Goal: Information Seeking & Learning: Check status

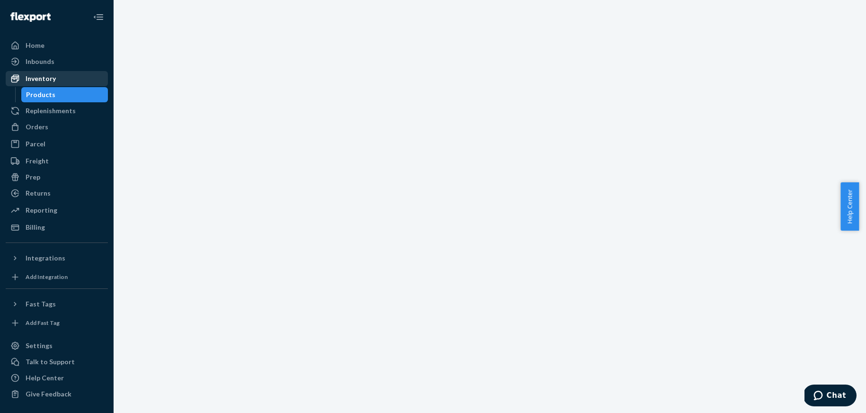
click at [44, 76] on div "Inventory" at bounding box center [41, 78] width 30 height 9
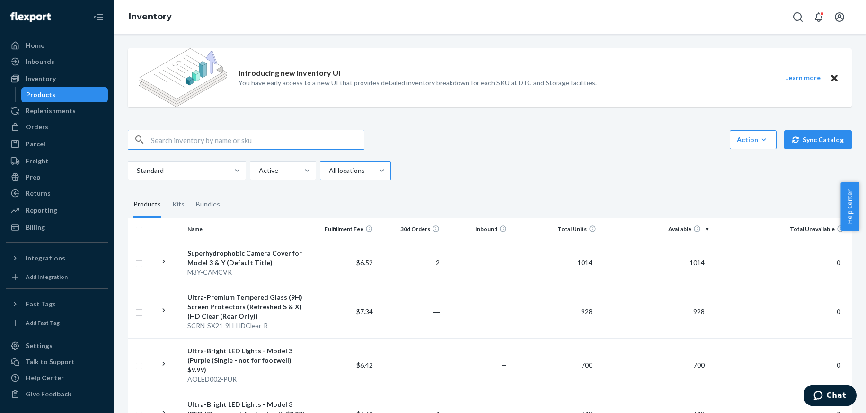
paste input "DT5JP66QSEW"
type input "DT5JP66QSEW"
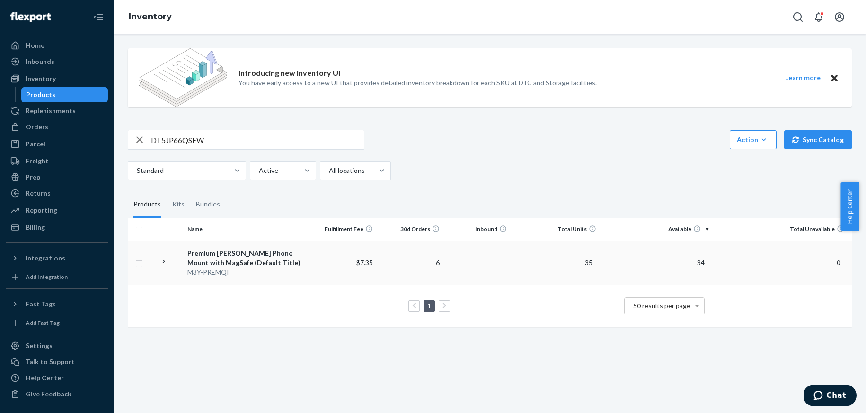
click at [210, 256] on div "Premium [PERSON_NAME] Phone Mount with MagSafe (Default Title)" at bounding box center [246, 258] width 118 height 19
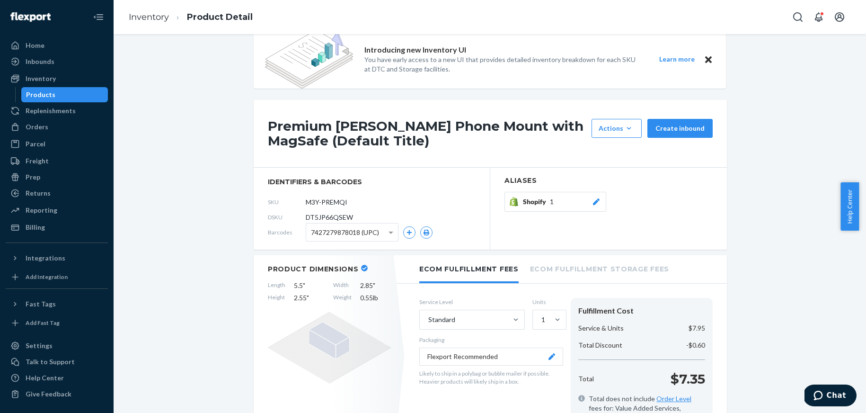
scroll to position [37, 0]
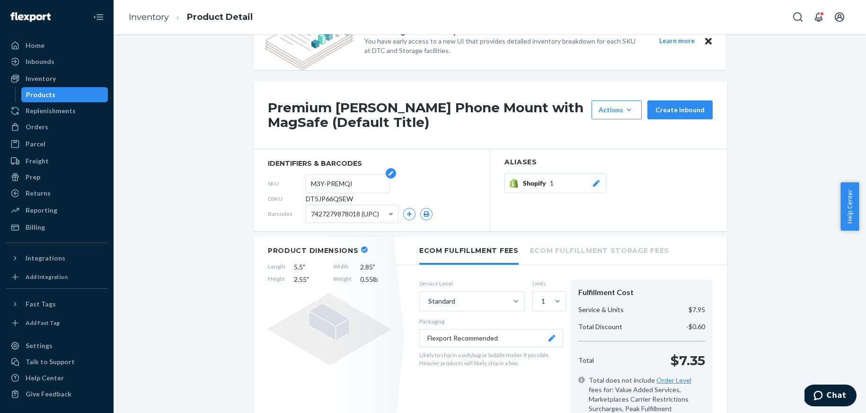
drag, startPoint x: 307, startPoint y: 185, endPoint x: 350, endPoint y: 180, distance: 43.3
click at [350, 180] on input "M3Y-PREMQI" at bounding box center [348, 184] width 74 height 18
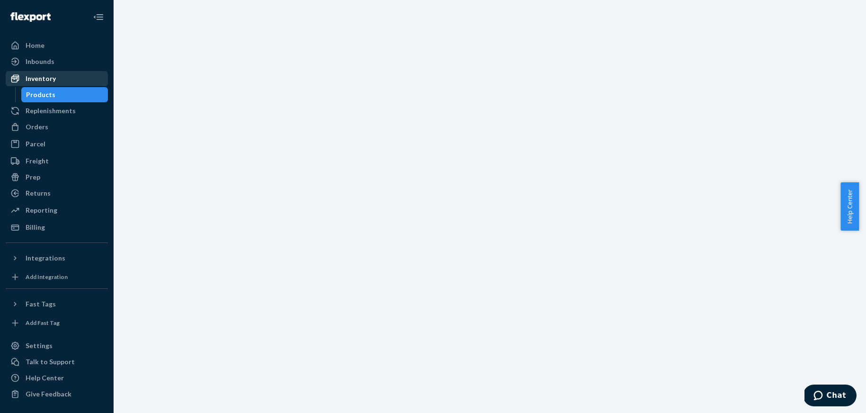
click at [32, 81] on div "Inventory" at bounding box center [41, 78] width 30 height 9
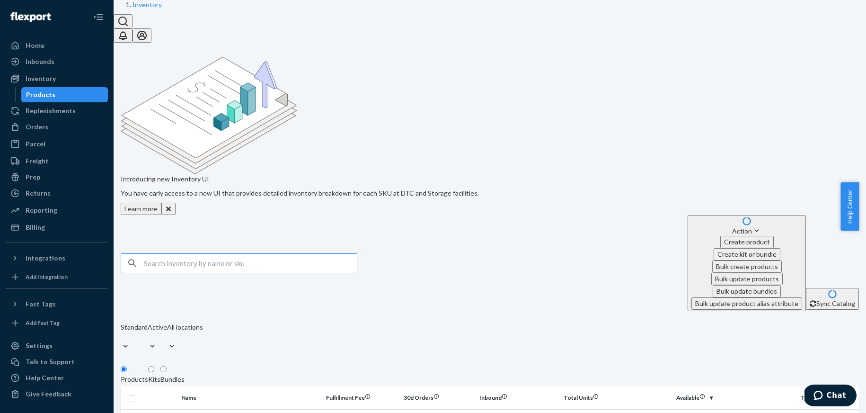
paste input "DWJ9VETUNE2"
drag, startPoint x: 270, startPoint y: 138, endPoint x: 129, endPoint y: 129, distance: 141.4
click at [129, 129] on div "Introducing new Inventory UI You have early access to a new UI that provides de…" at bounding box center [490, 278] width 738 height 443
paste input "MSMVBK2KR3"
type input "DMSMVBK2KR3"
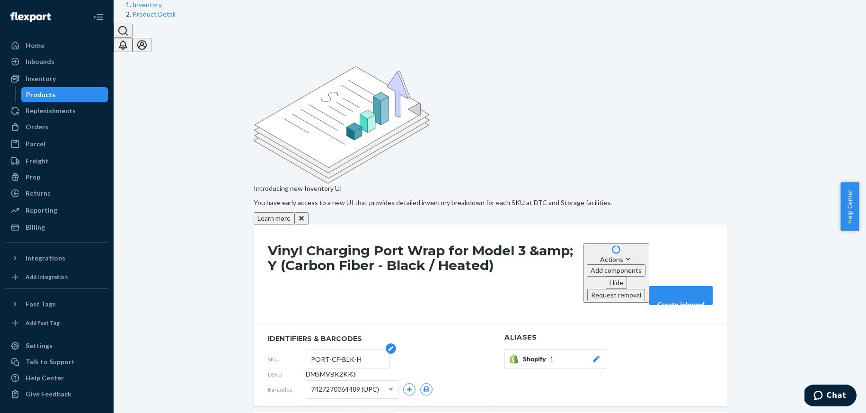
drag, startPoint x: 310, startPoint y: 221, endPoint x: 348, endPoint y: 221, distance: 38.3
click at [348, 350] on input "PORT-CF-BLK-H" at bounding box center [348, 359] width 74 height 18
drag, startPoint x: 357, startPoint y: 221, endPoint x: 308, endPoint y: 218, distance: 49.3
click at [311, 350] on input "PORT-CF-BLK-H" at bounding box center [348, 359] width 74 height 18
drag, startPoint x: 302, startPoint y: 236, endPoint x: 353, endPoint y: 236, distance: 50.7
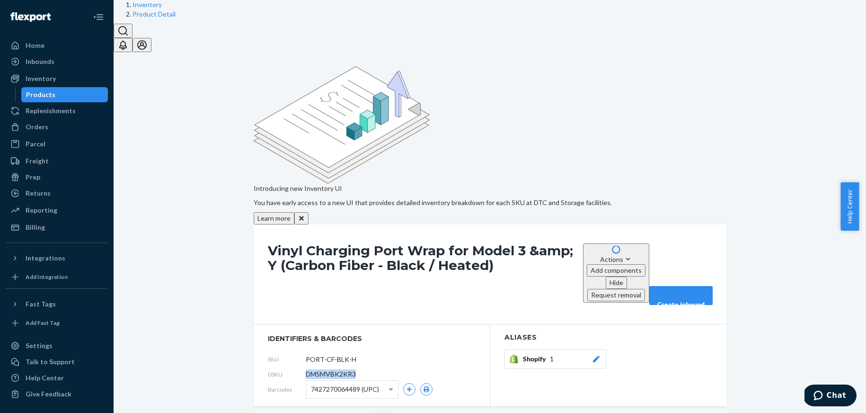
click at [353, 366] on div "DSKU DMSMVBK2KR3" at bounding box center [372, 373] width 208 height 15
copy span "DMSMVBK2KR3"
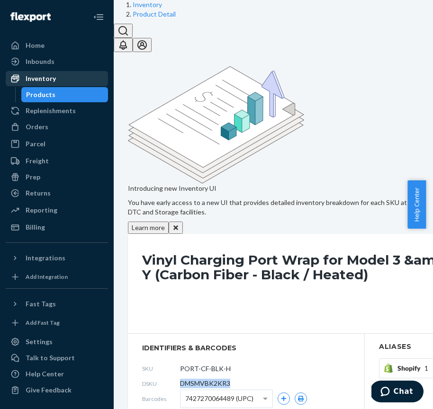
click at [43, 79] on div "Inventory" at bounding box center [41, 78] width 30 height 9
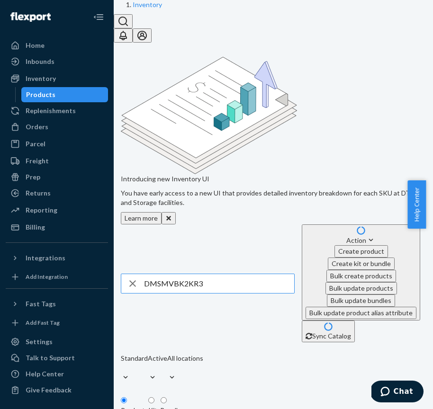
drag, startPoint x: 232, startPoint y: 189, endPoint x: 149, endPoint y: 179, distance: 84.0
click at [149, 274] on div "DMSMVBK2KR3" at bounding box center [207, 283] width 173 height 19
paste input "NWUC65K849"
type input "DNWUC65K849"
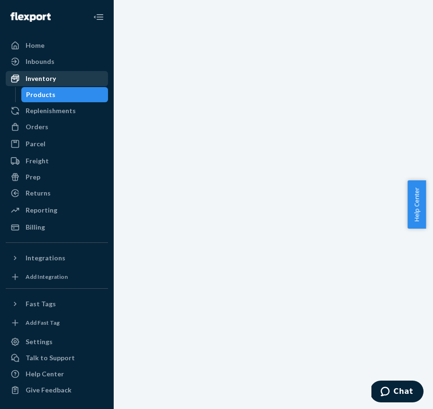
click at [39, 80] on div "Inventory" at bounding box center [41, 78] width 30 height 9
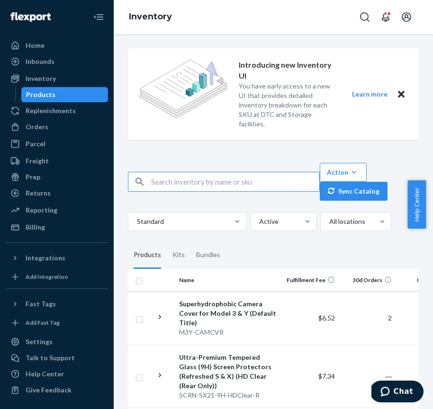
click at [210, 182] on input "text" at bounding box center [235, 181] width 168 height 19
paste input "DV8EVP4QPTT"
type input "DV8EVP4QPTT"
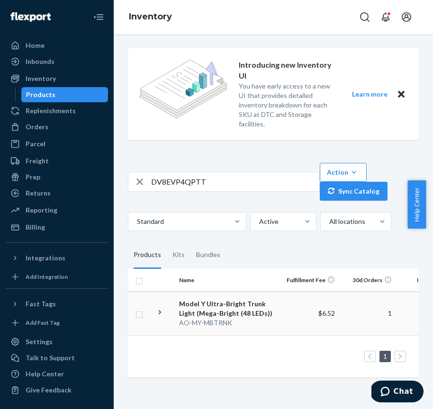
click at [213, 311] on div "Model Y Ultra-Bright Trunk Light (Mega-Bright (48 LEDs))" at bounding box center [228, 308] width 99 height 19
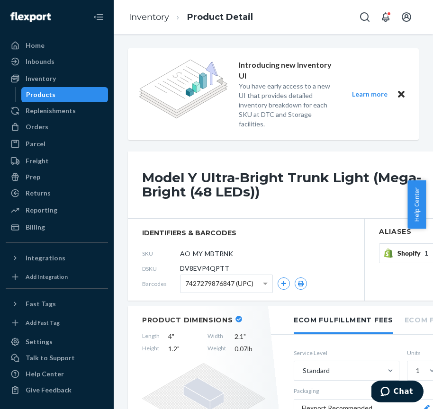
click at [30, 98] on div "Products" at bounding box center [40, 94] width 29 height 9
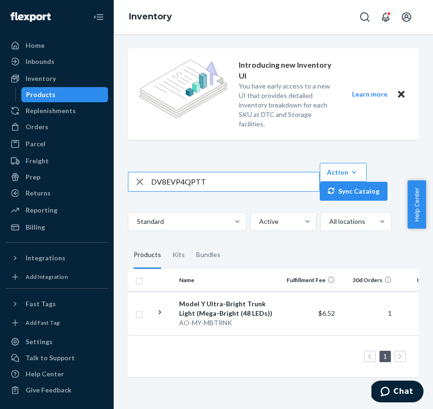
drag, startPoint x: 209, startPoint y: 184, endPoint x: 111, endPoint y: 173, distance: 98.1
click at [111, 173] on div "Home Inbounds Shipping Plans Problems Inventory Products Replenishments Orders …" at bounding box center [216, 204] width 433 height 409
type input "Silicone Bumper"
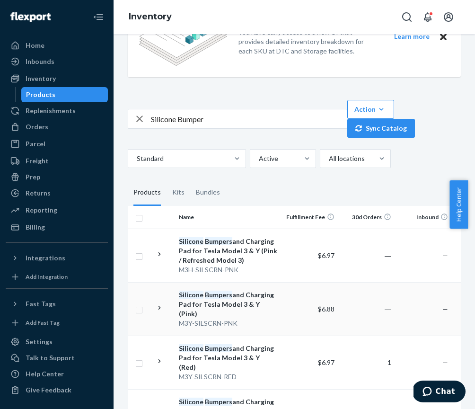
scroll to position [101, 0]
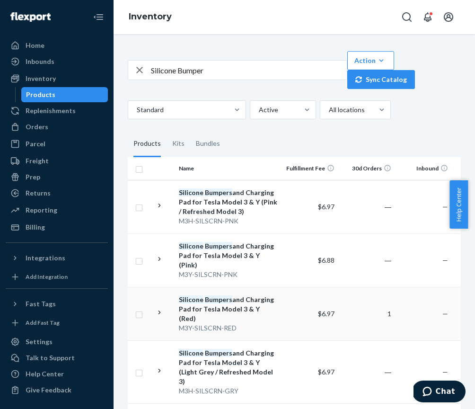
click at [232, 302] on div "Silicone Bumpers and Charging Pad for Tesla Model 3 & Y (Red)" at bounding box center [228, 309] width 99 height 28
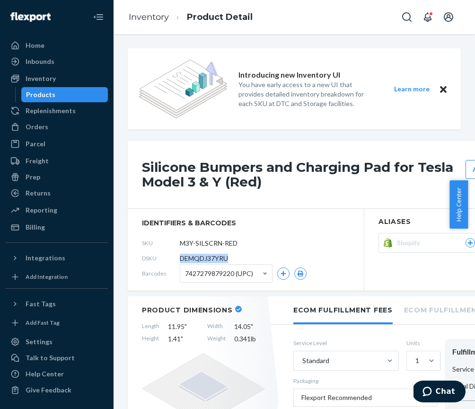
drag, startPoint x: 239, startPoint y: 260, endPoint x: 178, endPoint y: 256, distance: 60.2
click at [178, 256] on div "DSKU DEMQDJ37YRU" at bounding box center [246, 258] width 208 height 15
copy div "DEMQDJ37YRU"
drag, startPoint x: 250, startPoint y: 241, endPoint x: 184, endPoint y: 239, distance: 66.3
click at [184, 239] on form "M3Y-SILSCRN-RED" at bounding box center [222, 243] width 84 height 19
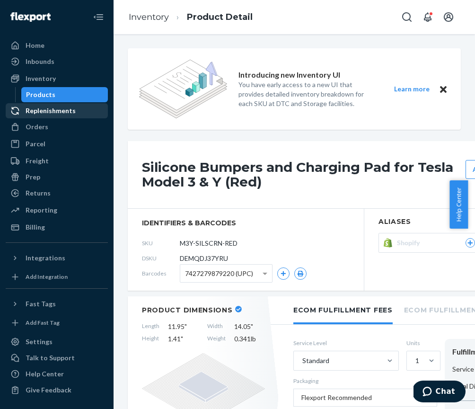
drag, startPoint x: 53, startPoint y: 97, endPoint x: 80, endPoint y: 116, distance: 33.5
click at [53, 96] on div "Products" at bounding box center [64, 94] width 85 height 13
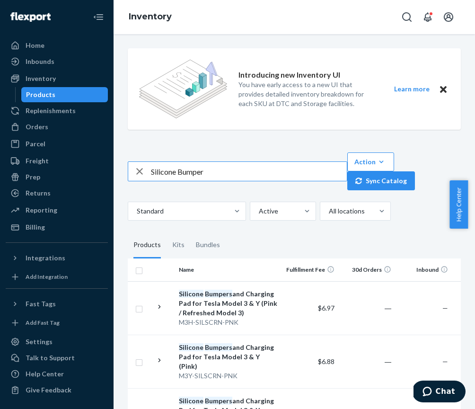
drag, startPoint x: 203, startPoint y: 174, endPoint x: 119, endPoint y: 159, distance: 85.1
click at [119, 159] on div "Introducing new Inventory UI You have early access to a new UI that provides de…" at bounding box center [295, 221] width 362 height 375
type input "Premium Qi Charging Phone"
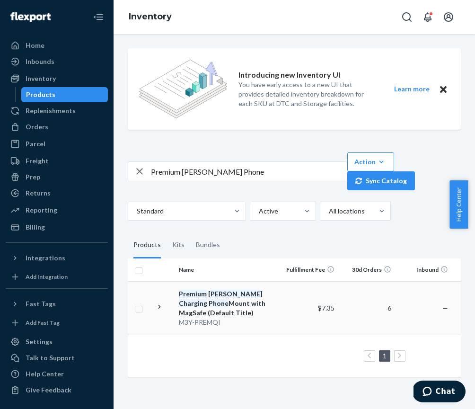
click at [219, 302] on div "Premium Qi Charging Phone Mount with MagSafe (Default Title)" at bounding box center [228, 303] width 99 height 28
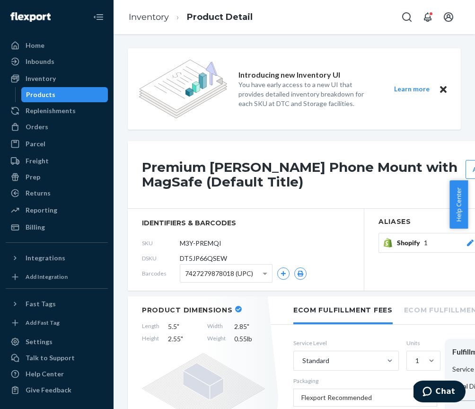
scroll to position [6, 0]
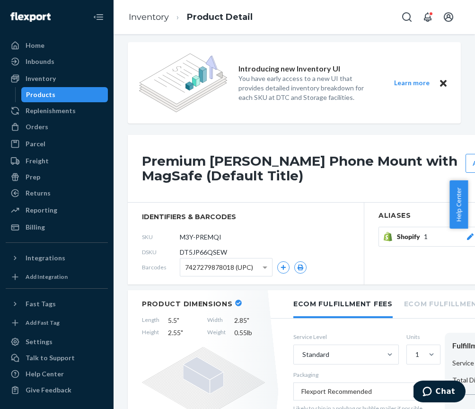
click at [230, 253] on div "DSKU DT5JP66QSEW" at bounding box center [246, 252] width 208 height 15
drag, startPoint x: 230, startPoint y: 252, endPoint x: 172, endPoint y: 251, distance: 57.3
click at [172, 251] on div "DSKU DT5JP66QSEW" at bounding box center [246, 252] width 208 height 15
copy div "DT5JP66QSEW"
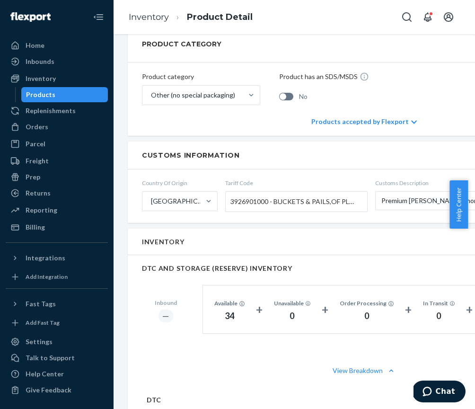
scroll to position [480, 0]
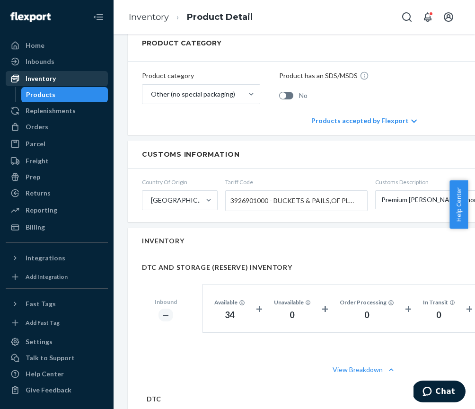
click at [36, 85] on div "Inventory" at bounding box center [57, 78] width 100 height 13
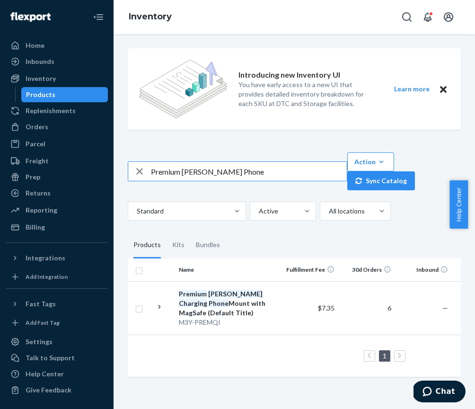
drag, startPoint x: 251, startPoint y: 177, endPoint x: 136, endPoint y: 170, distance: 115.7
click at [136, 170] on div "Premium Qi Charging Phone" at bounding box center [237, 171] width 219 height 19
type input "Model Y Emblem (Matte Black)"
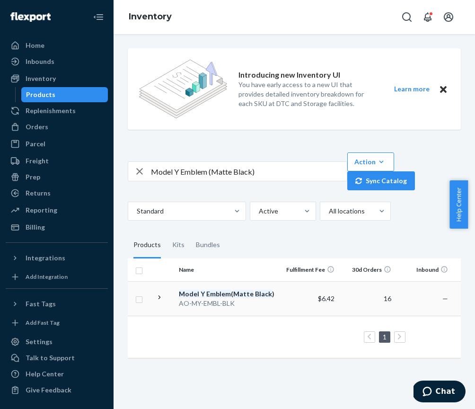
click at [190, 292] on em "Model" at bounding box center [189, 294] width 20 height 8
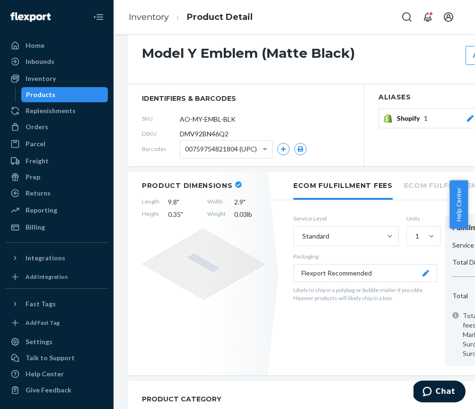
scroll to position [92, 0]
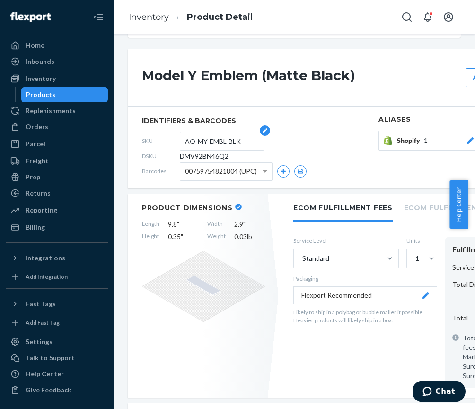
click at [235, 141] on input "AO-MY-EMBL-BLK" at bounding box center [222, 141] width 74 height 18
drag, startPoint x: 240, startPoint y: 141, endPoint x: 197, endPoint y: 135, distance: 43.4
click at [197, 135] on input "AO-MY-EMBL-BLK" at bounding box center [222, 141] width 74 height 18
drag, startPoint x: 237, startPoint y: 156, endPoint x: 181, endPoint y: 158, distance: 55.9
click at [181, 158] on div "DSKU DMV92BN46Q2" at bounding box center [246, 156] width 208 height 15
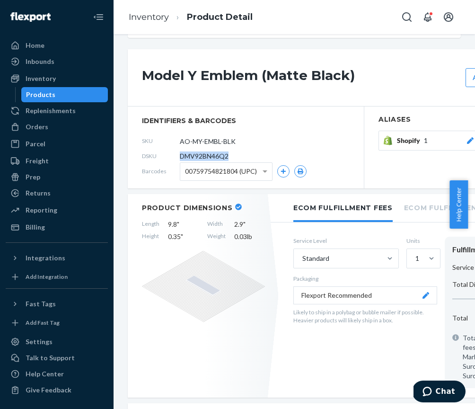
copy span "DMV92BN46Q2"
click at [42, 82] on div "Inventory" at bounding box center [41, 78] width 30 height 9
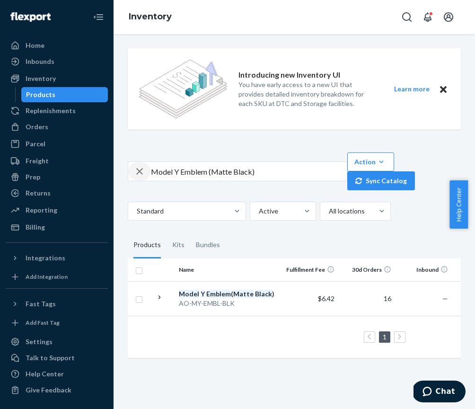
click at [141, 170] on icon "button" at bounding box center [139, 171] width 7 height 7
click at [152, 173] on input "text" at bounding box center [249, 171] width 196 height 19
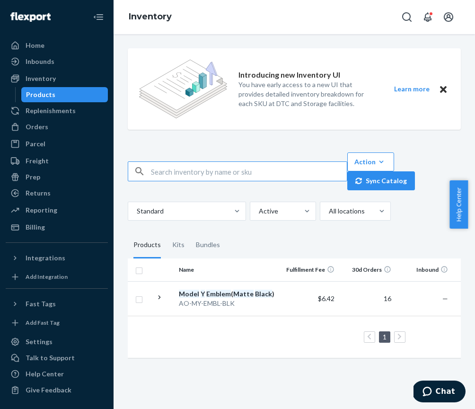
paste input "Carbon Fiber Stalk Covers (Gloss (CF effect))"
type input "Carbon Fiber Stalk Covers (Gloss (CF effect))"
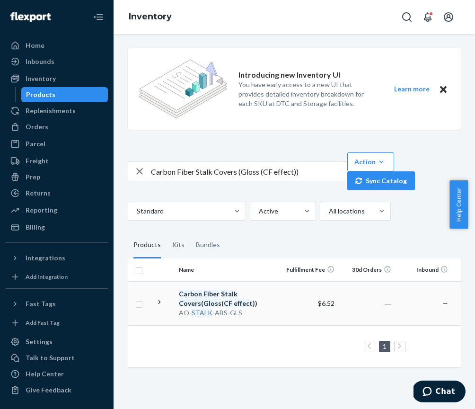
click at [201, 299] on em "Covers" at bounding box center [190, 303] width 22 height 8
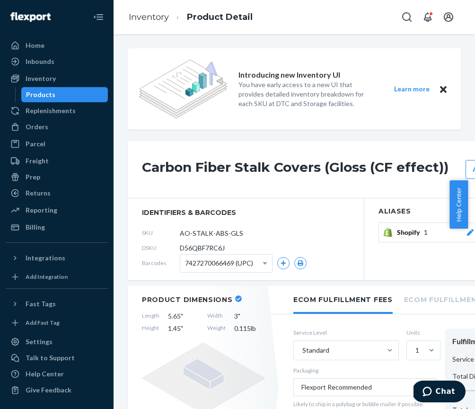
drag, startPoint x: 245, startPoint y: 231, endPoint x: 176, endPoint y: 231, distance: 69.6
click at [176, 231] on div "SKU AO-STALK-ABS-GLS" at bounding box center [246, 232] width 208 height 15
drag, startPoint x: 227, startPoint y: 250, endPoint x: 179, endPoint y: 246, distance: 48.5
click at [179, 246] on div "DSKU D56QBF7RC6J" at bounding box center [246, 247] width 208 height 15
copy div "D56QBF7RC6J"
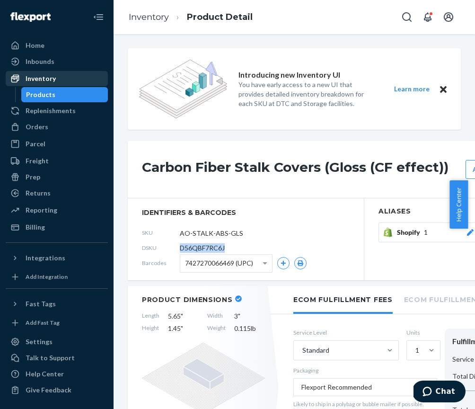
click at [39, 82] on div "Inventory" at bounding box center [41, 78] width 30 height 9
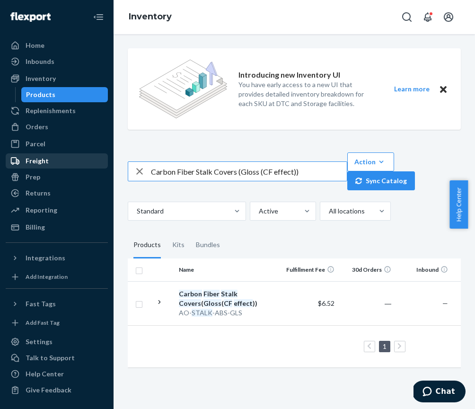
drag, startPoint x: 302, startPoint y: 174, endPoint x: 26, endPoint y: 166, distance: 277.0
click at [26, 166] on div "Home Inbounds Shipping Plans Problems Inventory Products Replenishments Orders …" at bounding box center [237, 204] width 475 height 409
paste input "Protective Armrest Cover (Perfect White"
type input "Protective Armrest Cover (Perfect White)"
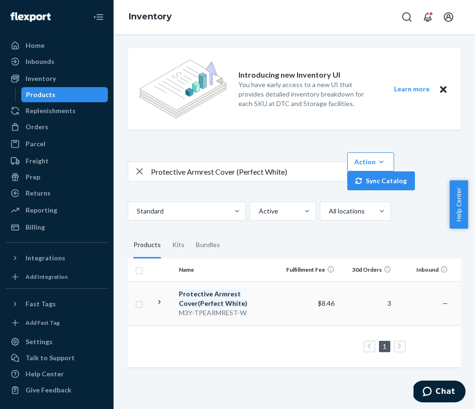
click at [207, 297] on em "Protective" at bounding box center [196, 294] width 34 height 8
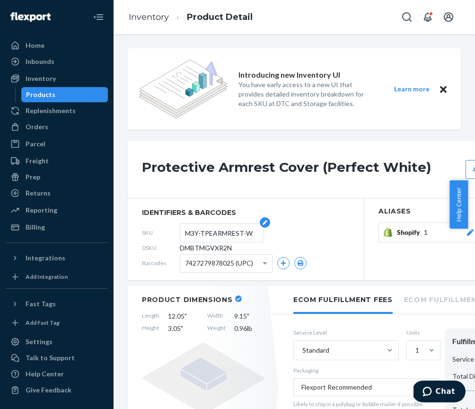
drag, startPoint x: 251, startPoint y: 234, endPoint x: 186, endPoint y: 231, distance: 64.9
click at [186, 231] on input "M3Y-TPEARMREST-W" at bounding box center [222, 233] width 74 height 18
drag, startPoint x: 231, startPoint y: 249, endPoint x: 190, endPoint y: 243, distance: 41.6
click at [190, 243] on span "DMBTMGVXR2N" at bounding box center [206, 247] width 52 height 9
copy span "DMBTMGVXR2N"
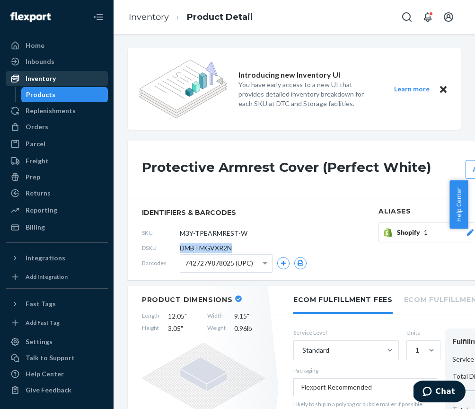
click at [49, 83] on div "Inventory" at bounding box center [57, 78] width 100 height 13
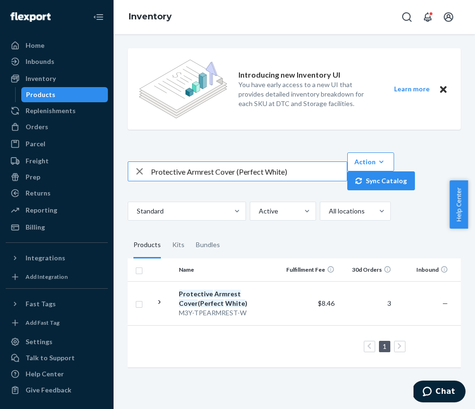
drag, startPoint x: 294, startPoint y: 172, endPoint x: 126, endPoint y: 161, distance: 168.8
click at [126, 161] on div "Introducing new Inventory UI You have early access to a new UI that provides de…" at bounding box center [294, 209] width 347 height 336
type input "Game Controller"
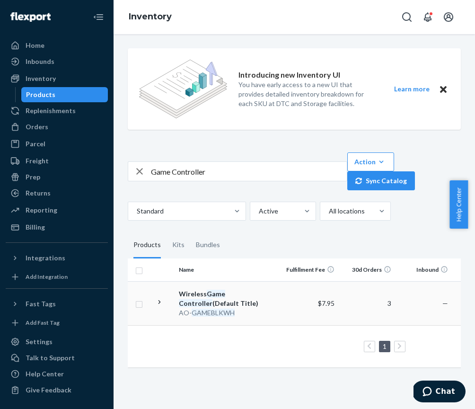
click at [193, 291] on div "Wireless Game Controller (Default Title)" at bounding box center [228, 298] width 99 height 19
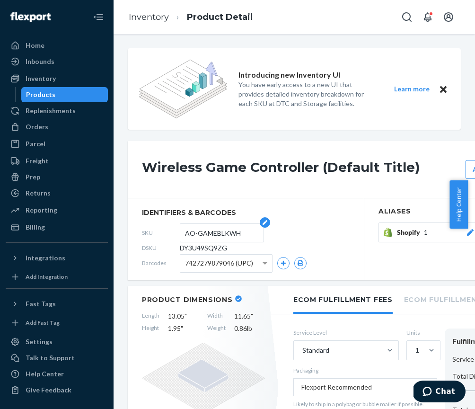
drag, startPoint x: 187, startPoint y: 233, endPoint x: 242, endPoint y: 232, distance: 55.9
click at [242, 232] on input "AO-GAMEBLKWH" at bounding box center [222, 233] width 74 height 18
drag, startPoint x: 181, startPoint y: 249, endPoint x: 228, endPoint y: 248, distance: 46.9
click at [228, 248] on div "DSKU DY3U49SQ9ZG" at bounding box center [246, 247] width 208 height 15
copy span "DY3U49SQ9ZG"
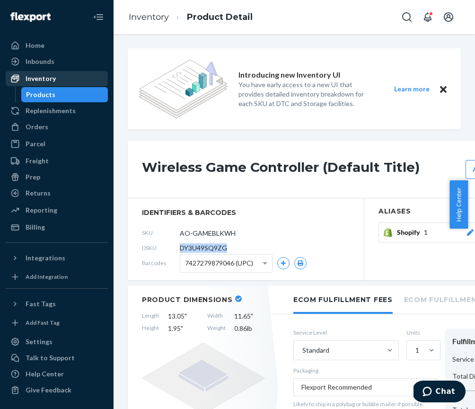
click at [54, 79] on div "Inventory" at bounding box center [41, 78] width 30 height 9
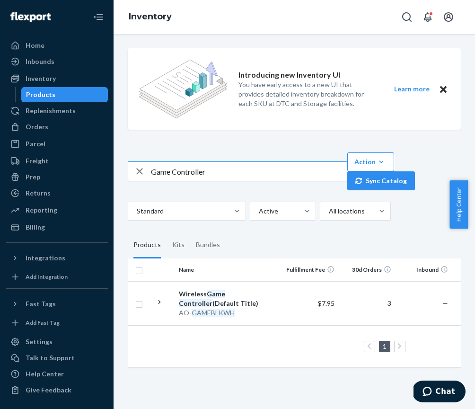
drag, startPoint x: 229, startPoint y: 176, endPoint x: 122, endPoint y: 161, distance: 108.5
click at [122, 161] on div "Introducing new Inventory UI You have early access to a new UI that provides de…" at bounding box center [294, 209] width 347 height 336
type input "Multifunction Armrest Cover (Model 3/Y / Black)"
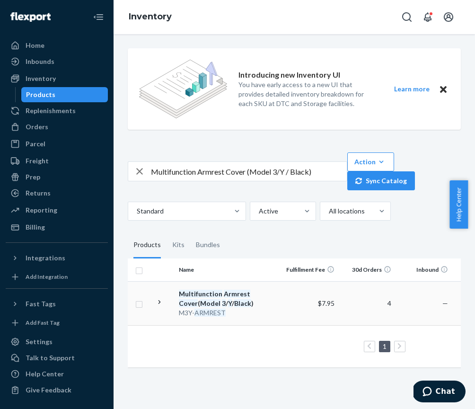
click at [213, 299] on div "Multifunction Armrest Cover ( Model 3 / Y / Black )" at bounding box center [228, 298] width 99 height 19
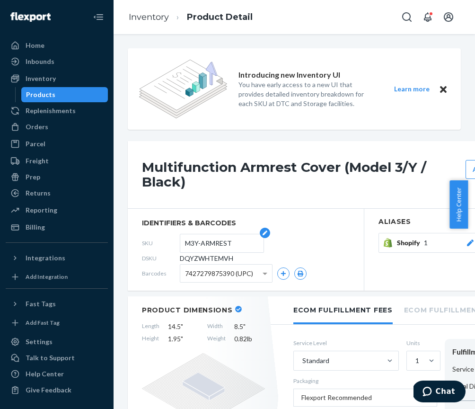
drag, startPoint x: 186, startPoint y: 244, endPoint x: 232, endPoint y: 243, distance: 46.9
click at [232, 243] on input "M3Y-ARMREST" at bounding box center [222, 243] width 74 height 18
drag, startPoint x: 182, startPoint y: 259, endPoint x: 235, endPoint y: 257, distance: 53.1
click at [235, 257] on div "DSKU DQYZWHTEMVH" at bounding box center [246, 258] width 208 height 15
copy span "DQYZWHTEMVH"
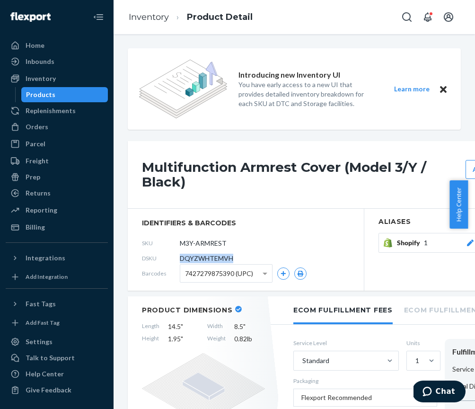
click at [50, 97] on div "Products" at bounding box center [40, 94] width 29 height 9
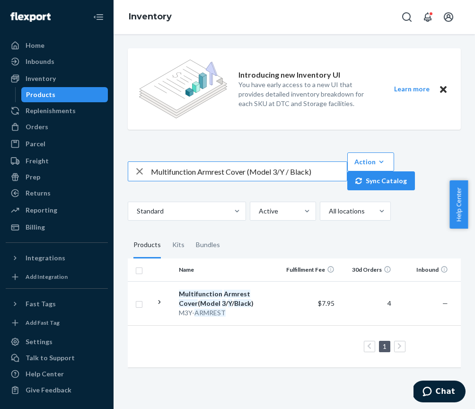
click at [144, 175] on icon "button" at bounding box center [139, 171] width 11 height 19
click at [153, 175] on input "text" at bounding box center [249, 171] width 196 height 19
paste input "Wheel Cap Kit (OEM logo)"
type input "Wheel Cap Kit (OEM logo)"
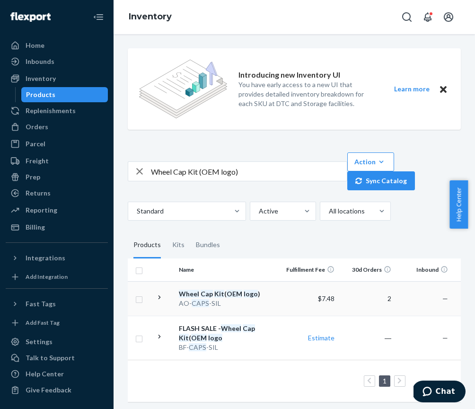
click at [204, 299] on div "AO- CAPS -SIL" at bounding box center [228, 303] width 99 height 9
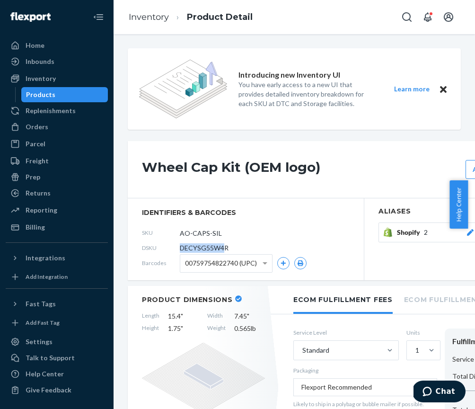
drag, startPoint x: 225, startPoint y: 247, endPoint x: 180, endPoint y: 246, distance: 45.0
click at [180, 246] on span "DECYSG55W4R" at bounding box center [204, 247] width 49 height 9
copy span "DECYSG55W4"
click at [40, 95] on div "Products" at bounding box center [40, 94] width 29 height 9
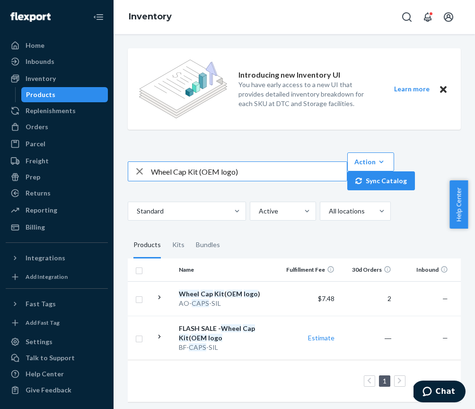
drag, startPoint x: 244, startPoint y: 170, endPoint x: 142, endPoint y: 157, distance: 102.7
click at [142, 157] on div "Wheel Cap Kit (OEM logo) Action Create product Create kit or bundle Bulk create…" at bounding box center [294, 171] width 333 height 38
type input "SHOPIFY CT-CHRGDCK (43813277237421), previously Armrest Organizer (Stacking Tra…"
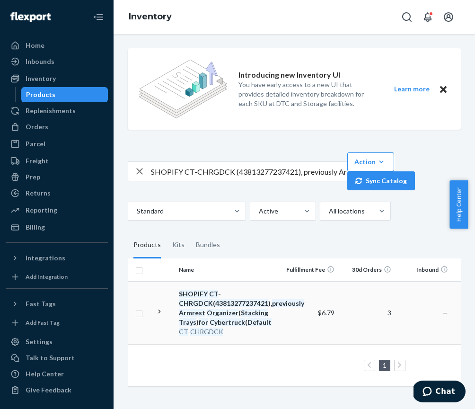
click at [192, 309] on em "Armrest" at bounding box center [192, 313] width 27 height 8
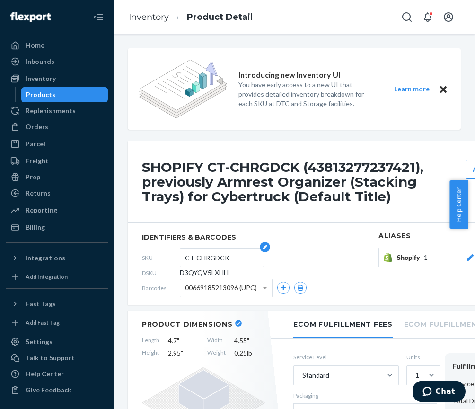
scroll to position [6, 0]
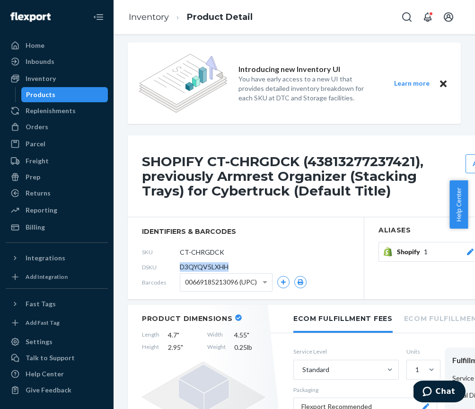
drag, startPoint x: 228, startPoint y: 268, endPoint x: 181, endPoint y: 263, distance: 47.1
click at [181, 263] on span "D3QYQV5LXHH" at bounding box center [204, 266] width 49 height 9
copy span "D3QYQV5LXHH"
click at [48, 97] on div "Products" at bounding box center [40, 94] width 29 height 9
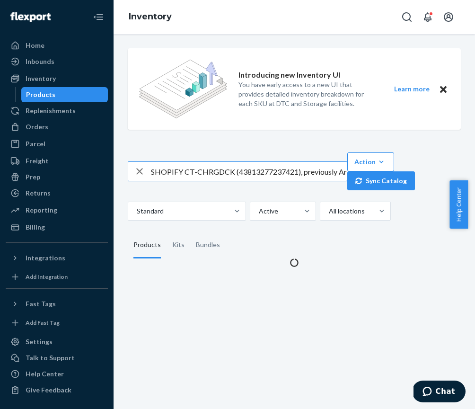
scroll to position [0, 208]
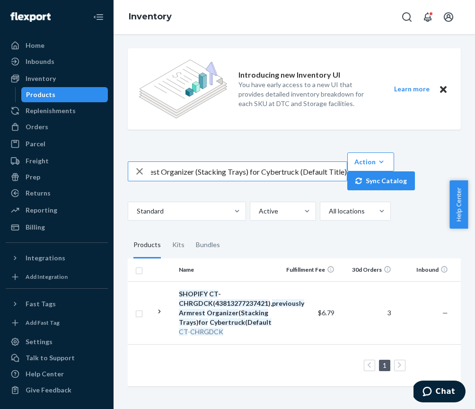
click at [140, 174] on icon "button" at bounding box center [139, 171] width 11 height 19
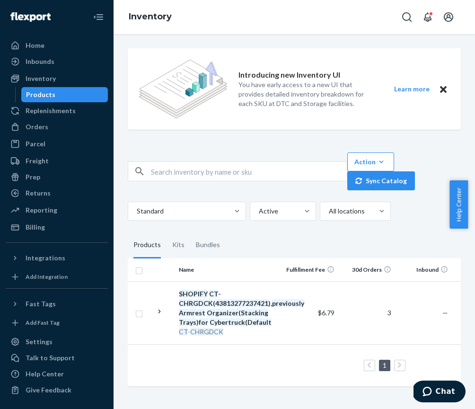
click at [173, 168] on input "text" at bounding box center [249, 171] width 196 height 19
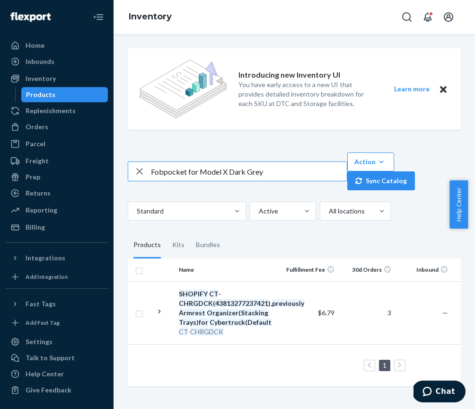
type input "Fobpocket for Model X Dark Grey"
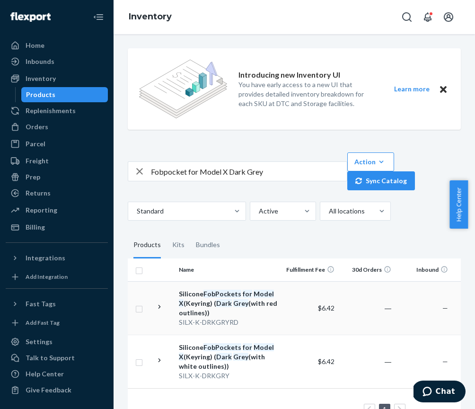
click at [209, 307] on div "Silicone FobPockets for Model X (Keyring) ( Dark Grey (with red outlines))" at bounding box center [228, 303] width 99 height 28
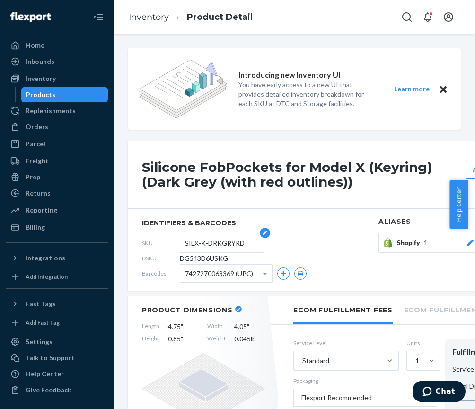
drag, startPoint x: 242, startPoint y: 243, endPoint x: 204, endPoint y: 238, distance: 39.2
click at [204, 238] on input "SILX-K-DRKGRYRD" at bounding box center [222, 243] width 74 height 18
click at [230, 257] on div "DSKU DG543D6USKG" at bounding box center [246, 258] width 208 height 15
drag, startPoint x: 226, startPoint y: 260, endPoint x: 171, endPoint y: 256, distance: 55.0
click at [171, 256] on div "DSKU DG543D6USKG" at bounding box center [246, 258] width 208 height 15
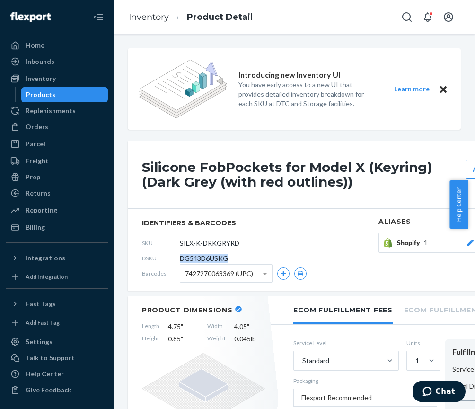
copy div "DG543D6USKG"
click at [51, 98] on div "Products" at bounding box center [40, 94] width 29 height 9
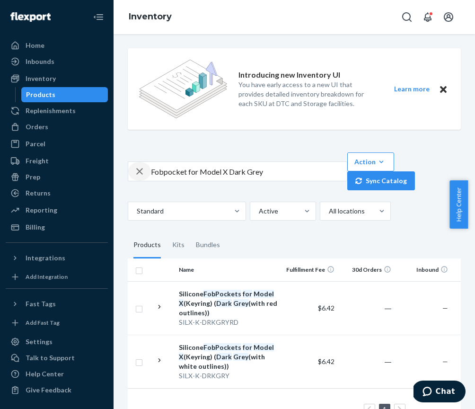
click at [140, 179] on icon "button" at bounding box center [139, 171] width 11 height 19
click at [230, 173] on input "text" at bounding box center [249, 171] width 196 height 19
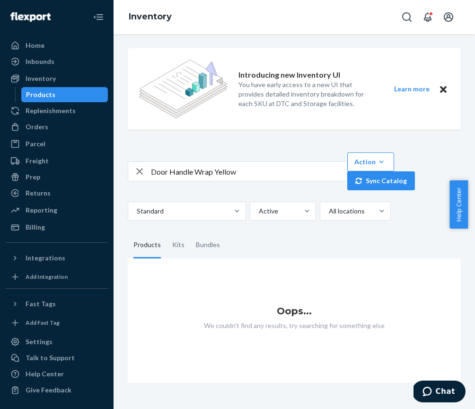
click at [242, 174] on input "Door Handle Wrap Yellow" at bounding box center [249, 171] width 196 height 19
type input "Door Handle"
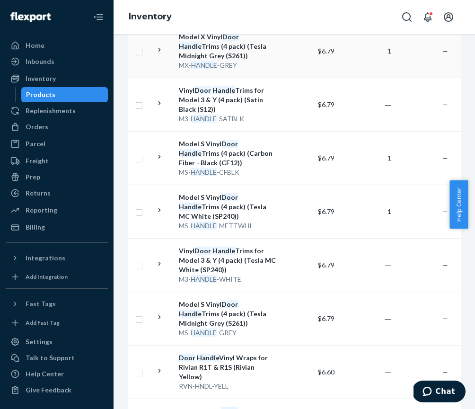
scroll to position [269, 0]
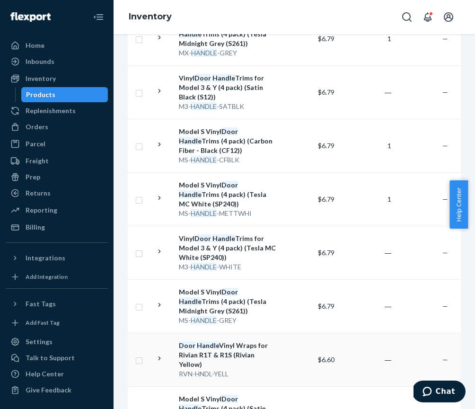
click at [232, 347] on div "Door Handle Vinyl Wraps for Rivian R1T & R1S (Rivian Yellow)" at bounding box center [228, 355] width 99 height 28
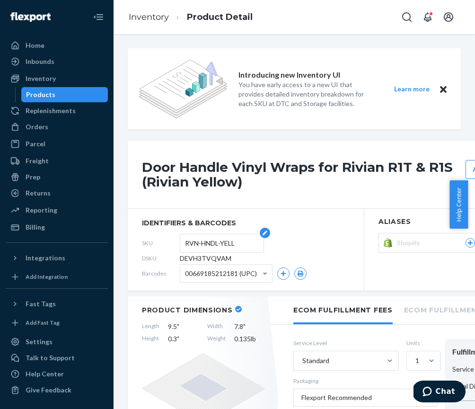
click at [183, 243] on form "RVN-HNDL-YELL" at bounding box center [222, 243] width 84 height 19
drag, startPoint x: 187, startPoint y: 244, endPoint x: 246, endPoint y: 245, distance: 59.2
click at [246, 245] on input "RVN-HNDL-YELL" at bounding box center [222, 243] width 74 height 18
drag, startPoint x: 229, startPoint y: 257, endPoint x: 181, endPoint y: 257, distance: 47.8
click at [181, 257] on span "DEVH3TVQVAM" at bounding box center [206, 258] width 52 height 9
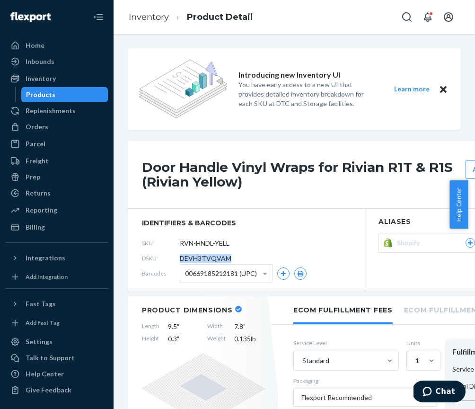
click at [65, 90] on div "Products" at bounding box center [64, 94] width 85 height 13
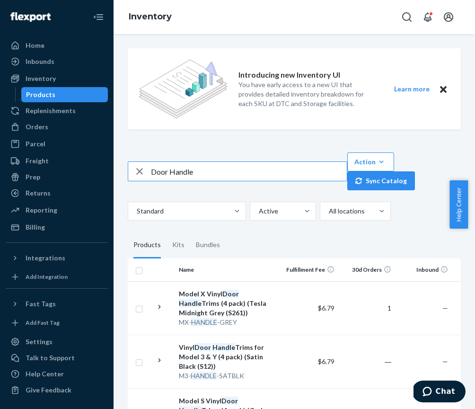
drag, startPoint x: 198, startPoint y: 172, endPoint x: 133, endPoint y: 169, distance: 64.4
click at [133, 169] on div "Door Handle" at bounding box center [237, 171] width 219 height 19
type input "Plaid Emblem"
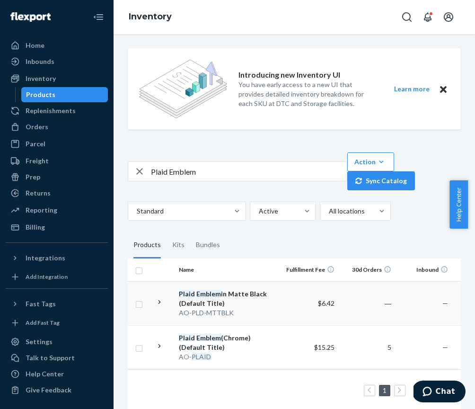
click at [210, 294] on em "Emblem" at bounding box center [208, 294] width 25 height 8
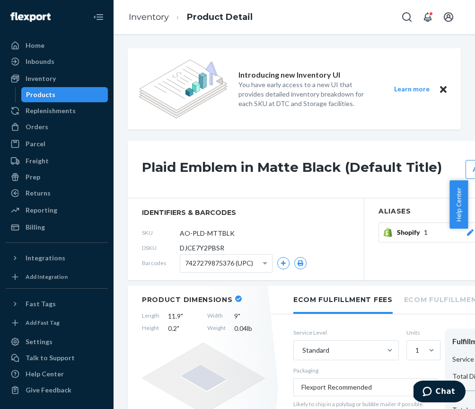
drag, startPoint x: 237, startPoint y: 234, endPoint x: 161, endPoint y: 237, distance: 76.3
click at [161, 237] on div "SKU AO-PLD-MTTBLK" at bounding box center [246, 232] width 208 height 15
drag, startPoint x: 186, startPoint y: 234, endPoint x: 238, endPoint y: 234, distance: 52.5
click at [238, 234] on input "AO-PLD-MTTBLK" at bounding box center [222, 233] width 74 height 18
drag, startPoint x: 224, startPoint y: 249, endPoint x: 181, endPoint y: 247, distance: 43.1
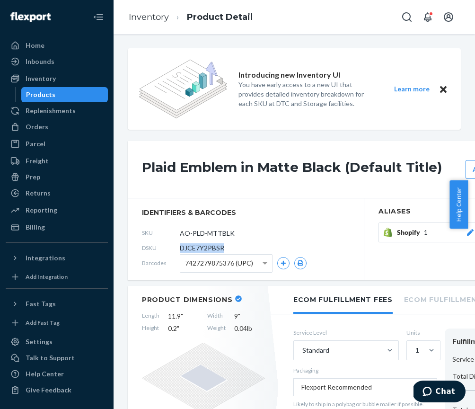
click at [181, 247] on div "DSKU DJCE7Y2PBSR" at bounding box center [246, 247] width 208 height 15
click at [39, 98] on div "Products" at bounding box center [40, 94] width 29 height 9
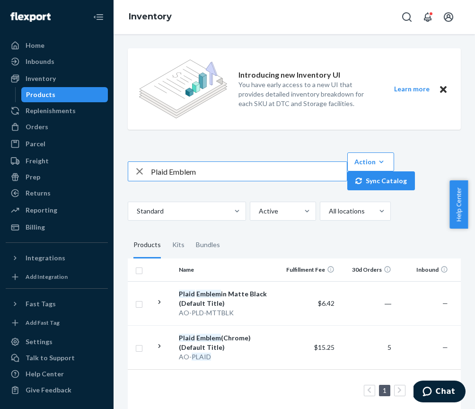
click at [140, 169] on icon "button" at bounding box center [139, 171] width 11 height 19
click at [181, 177] on input "text" at bounding box center [249, 171] width 196 height 19
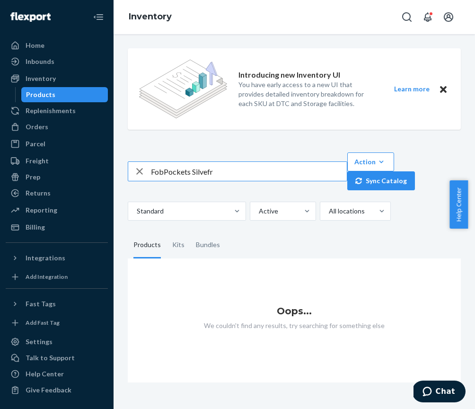
click at [241, 177] on input "FobPockets Silvefr" at bounding box center [249, 171] width 196 height 19
click at [241, 176] on input "FobPockets Silve" at bounding box center [249, 171] width 196 height 19
type input "FobPockets"
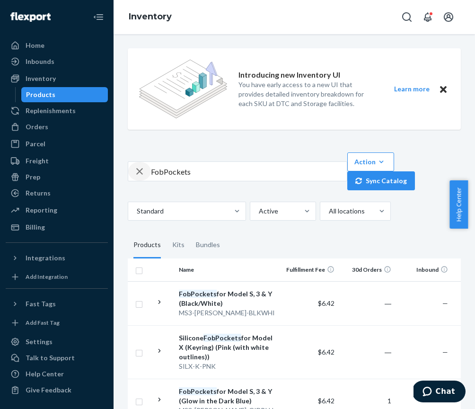
click at [147, 174] on div "button" at bounding box center [139, 171] width 23 height 19
click at [152, 172] on input "text" at bounding box center [249, 171] width 196 height 19
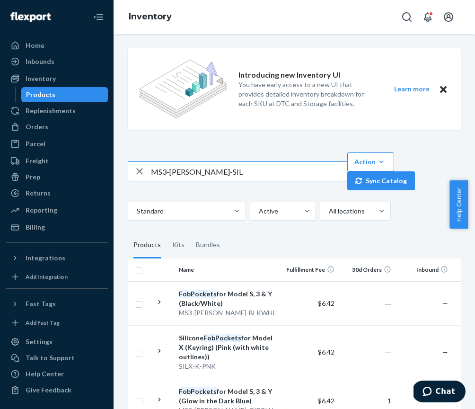
type input "MS3-SILKEY-SIL"
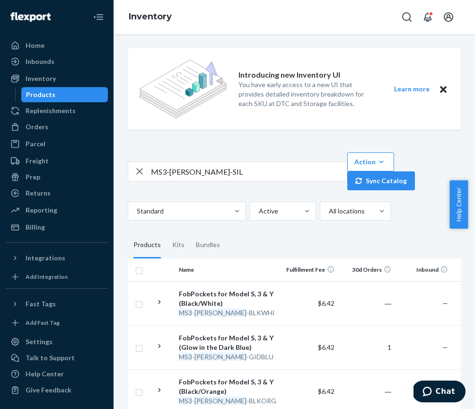
click at [136, 173] on icon "button" at bounding box center [139, 171] width 11 height 19
click at [159, 173] on input "text" at bounding box center [249, 171] width 196 height 19
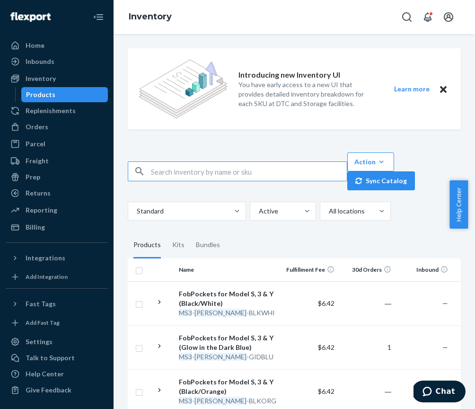
paste input "FobPockets for Model S, 3 &amp; Y (Silver/White)"
type input "FobPockets for Model S, 3 &amp; Y (Silver/White)"
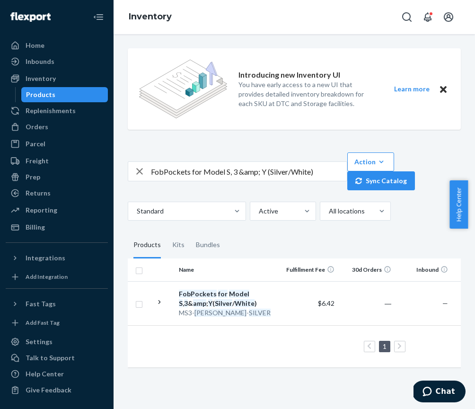
click at [185, 296] on em "FobPockets" at bounding box center [198, 294] width 38 height 8
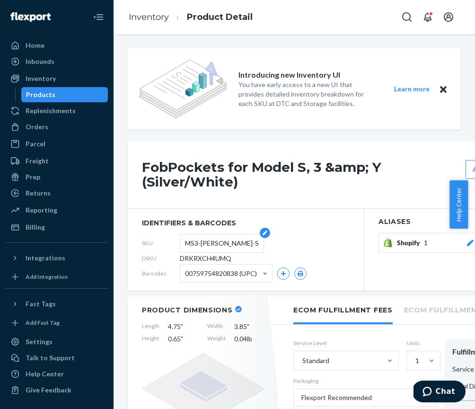
drag, startPoint x: 190, startPoint y: 243, endPoint x: 249, endPoint y: 246, distance: 58.3
click at [249, 246] on input "MS3-SILKEY-SILVER" at bounding box center [222, 243] width 74 height 18
drag, startPoint x: 231, startPoint y: 256, endPoint x: 196, endPoint y: 253, distance: 36.1
click at [196, 254] on span "DRKRXCH4UMQ" at bounding box center [206, 258] width 52 height 9
click at [47, 97] on div "Products" at bounding box center [40, 94] width 29 height 9
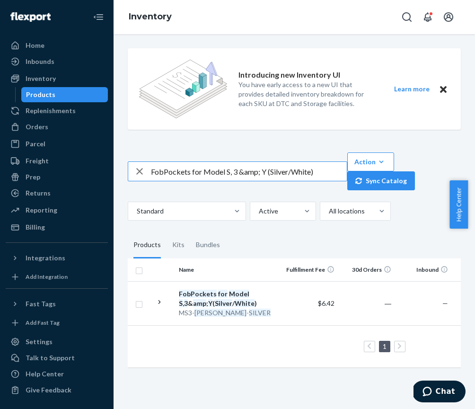
click at [139, 174] on icon "button" at bounding box center [139, 171] width 11 height 19
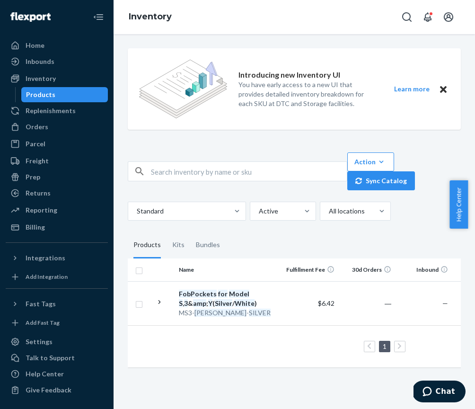
click at [156, 174] on input "text" at bounding box center [249, 171] width 196 height 19
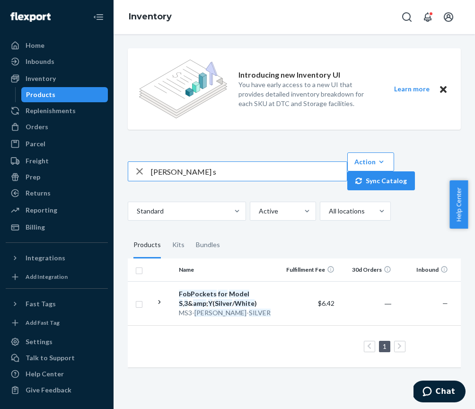
type input "alcantara s"
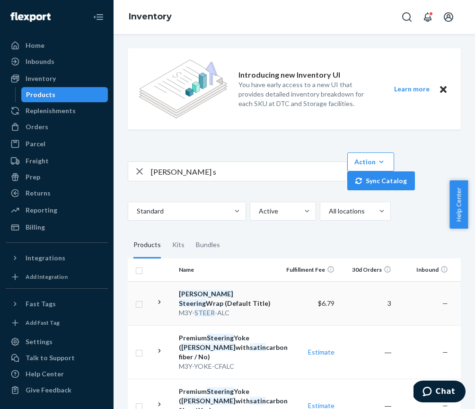
click at [192, 301] on div "Alcantara Steering Wrap (Default Title)" at bounding box center [228, 298] width 99 height 19
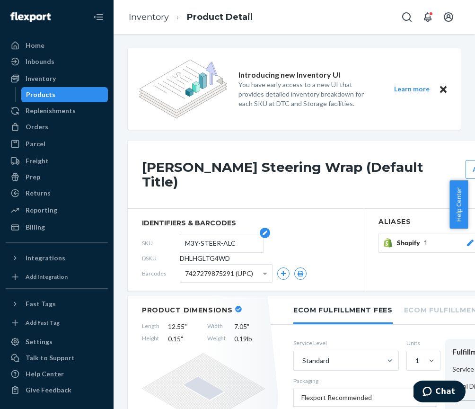
drag, startPoint x: 240, startPoint y: 231, endPoint x: 182, endPoint y: 230, distance: 58.2
click at [182, 234] on form "M3Y-STEER-ALC" at bounding box center [222, 243] width 84 height 19
drag, startPoint x: 234, startPoint y: 248, endPoint x: 180, endPoint y: 247, distance: 53.5
click at [180, 251] on div "DSKU DHLHGLTG4WD" at bounding box center [246, 258] width 208 height 15
click at [38, 95] on div "Products" at bounding box center [40, 94] width 29 height 9
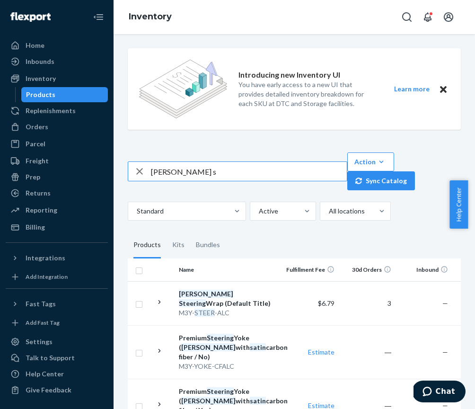
drag, startPoint x: 203, startPoint y: 170, endPoint x: 135, endPoint y: 166, distance: 67.9
click at [135, 166] on div "alcantara s" at bounding box center [237, 171] width 219 height 19
type input "Cupholder Stabilizer"
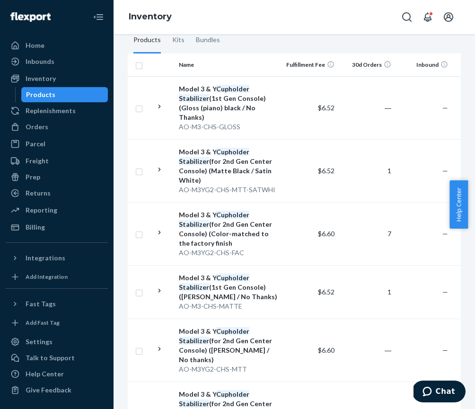
scroll to position [212, 0]
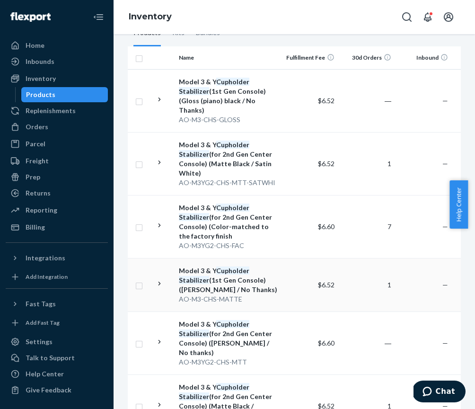
click at [228, 267] on em "Cupholder" at bounding box center [232, 271] width 33 height 8
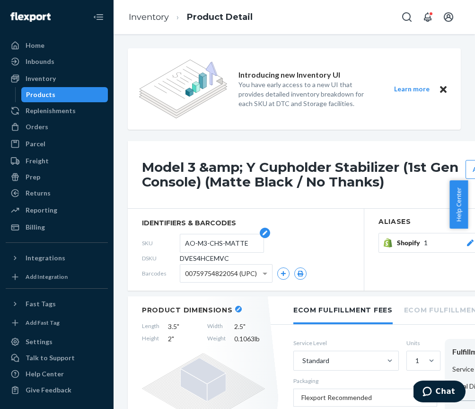
click at [247, 243] on input "AO-M3-CHS-MATTE" at bounding box center [222, 243] width 74 height 18
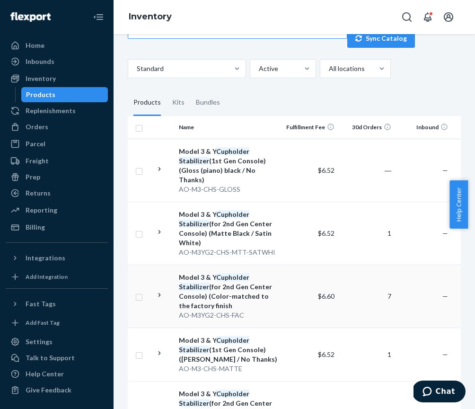
scroll to position [154, 0]
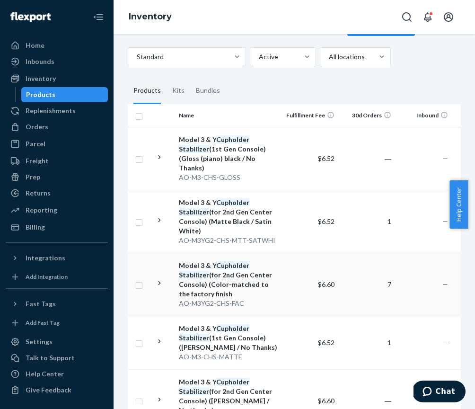
click at [248, 264] on div "Model 3 & Y Cupholder Stabilizer (for 2nd Gen Center Console) (Color-matched to…" at bounding box center [228, 280] width 99 height 38
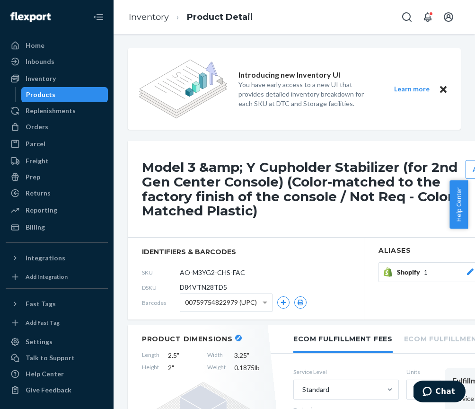
drag, startPoint x: 249, startPoint y: 272, endPoint x: 178, endPoint y: 267, distance: 71.1
click at [178, 267] on div "SKU AO-M3YG2-CHS-FAC" at bounding box center [246, 272] width 208 height 15
click at [232, 288] on div "DSKU D84VTN28TD5" at bounding box center [246, 287] width 208 height 15
click at [228, 286] on div "DSKU D84VTN28TD5" at bounding box center [246, 287] width 208 height 15
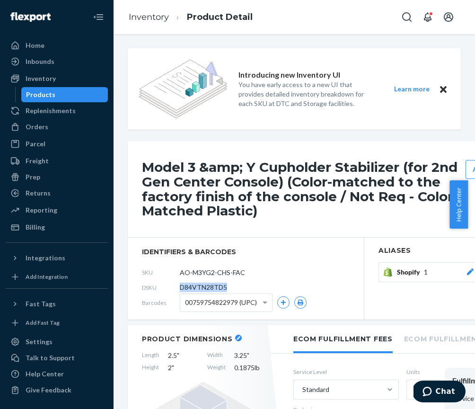
drag, startPoint x: 227, startPoint y: 287, endPoint x: 178, endPoint y: 286, distance: 48.8
click at [178, 286] on div "DSKU D84VTN28TD5" at bounding box center [246, 287] width 208 height 15
click at [45, 97] on div "Products" at bounding box center [40, 94] width 29 height 9
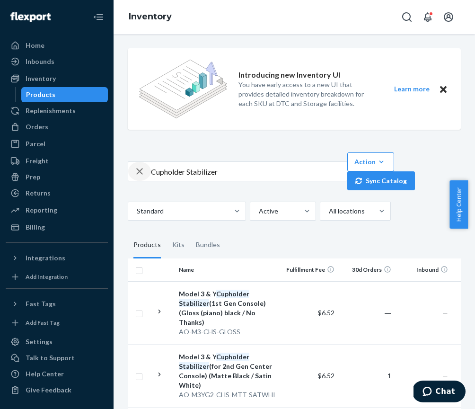
click at [144, 171] on icon "button" at bounding box center [139, 171] width 11 height 19
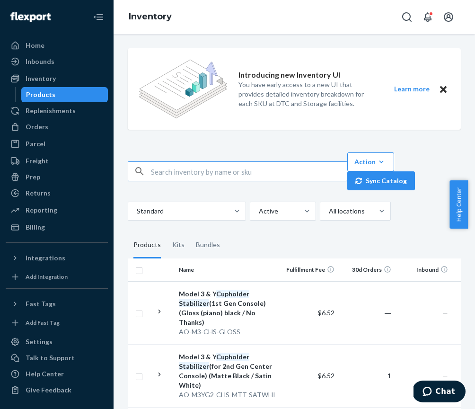
click at [181, 176] on input "text" at bounding box center [249, 171] width 196 height 19
type input "magsafe Phone Mounts"
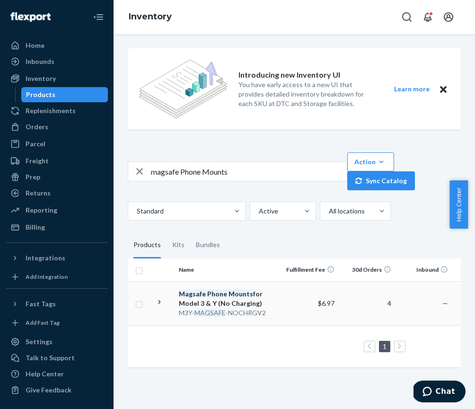
click at [239, 295] on em "Mounts" at bounding box center [241, 294] width 25 height 8
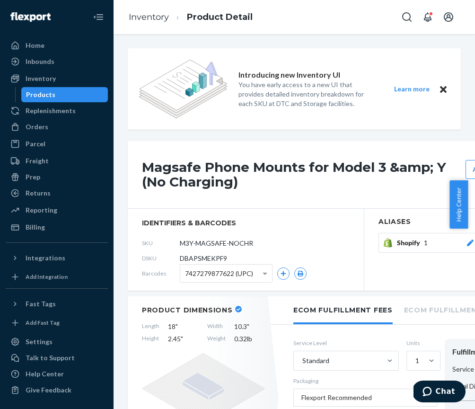
drag, startPoint x: 255, startPoint y: 244, endPoint x: 175, endPoint y: 235, distance: 80.5
click at [175, 236] on div "SKU M3Y-MAGSAFE-NOCHRGV2" at bounding box center [246, 243] width 208 height 15
click at [198, 244] on input "M3Y-MAGSAFE-NOCHRGV2" at bounding box center [222, 243] width 74 height 18
drag, startPoint x: 187, startPoint y: 244, endPoint x: 261, endPoint y: 245, distance: 73.9
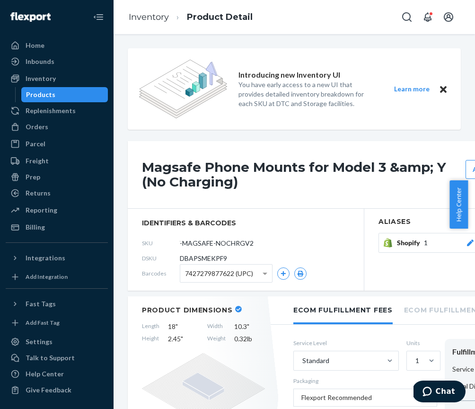
click at [261, 245] on div "SKU M3Y-MAGSAFE-NOCHRGV2" at bounding box center [246, 243] width 208 height 15
drag, startPoint x: 181, startPoint y: 259, endPoint x: 228, endPoint y: 260, distance: 46.9
click at [228, 260] on div "DSKU DBAPSMEKPF9" at bounding box center [246, 258] width 208 height 15
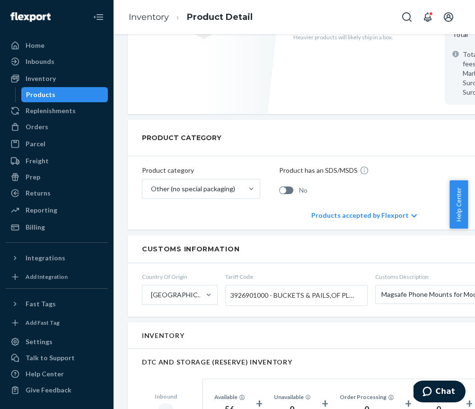
scroll to position [410, 0]
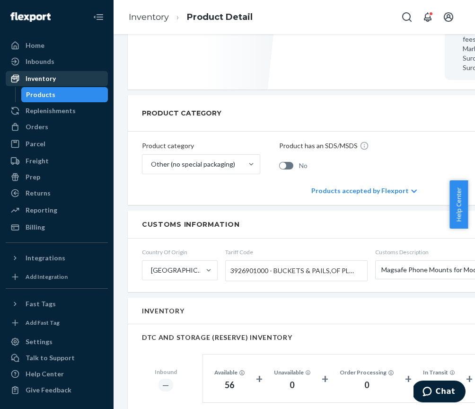
click at [32, 83] on div "Inventory" at bounding box center [41, 78] width 30 height 9
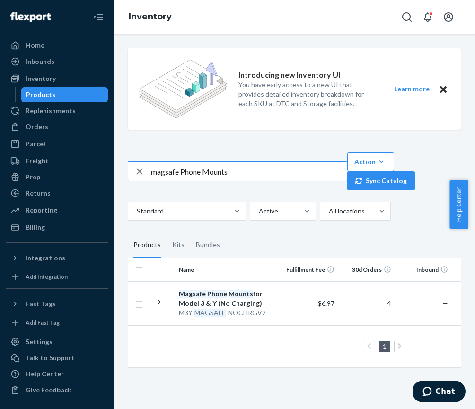
drag, startPoint x: 232, startPoint y: 176, endPoint x: 130, endPoint y: 160, distance: 103.1
click at [130, 160] on div "magsafe Phone Mounts Action Create product Create kit or bundle Bulk create pro…" at bounding box center [294, 171] width 333 height 38
type input "Premium Model 3 &amp; Y Mud Flaps (Model 3 (all years))"
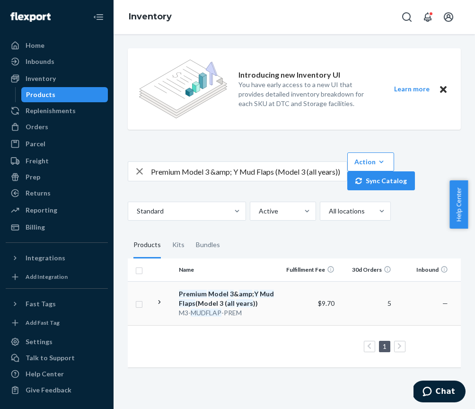
click at [221, 314] on em "MUDFLAP" at bounding box center [206, 313] width 31 height 8
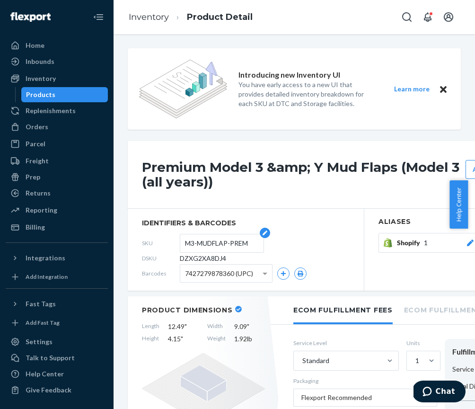
drag, startPoint x: 187, startPoint y: 243, endPoint x: 254, endPoint y: 243, distance: 67.7
click at [254, 243] on input "M3-MUDFLAP-PREM" at bounding box center [222, 243] width 74 height 18
drag, startPoint x: 231, startPoint y: 257, endPoint x: 178, endPoint y: 257, distance: 53.0
click at [178, 257] on div "DSKU DZXG2XA8DJ4" at bounding box center [246, 258] width 208 height 15
click at [48, 98] on div "Products" at bounding box center [40, 94] width 29 height 9
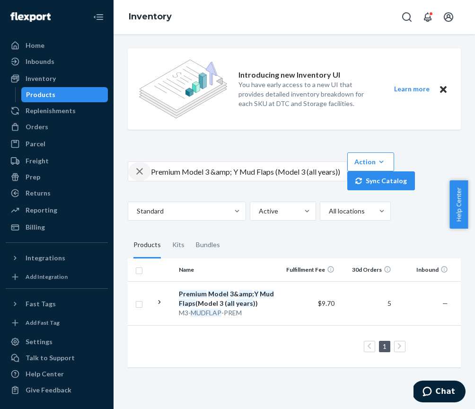
click at [136, 173] on icon "button" at bounding box center [139, 171] width 11 height 19
click at [151, 170] on div "button" at bounding box center [139, 171] width 23 height 19
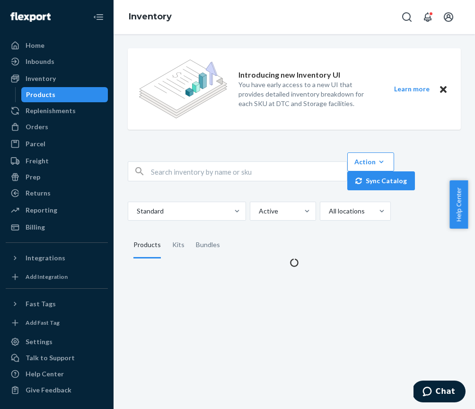
click at [151, 171] on input "text" at bounding box center [249, 171] width 196 height 19
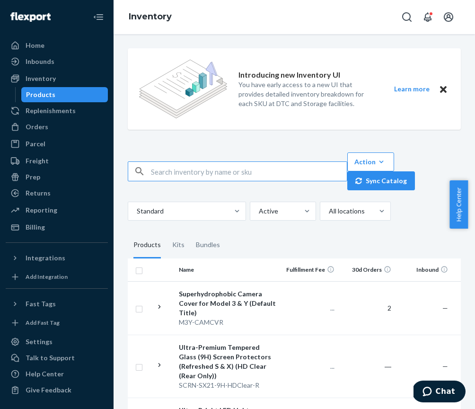
paste input "Ultra-Premium Tempered Glass (9H) Screen Protectors (Rivian R1T/R1S) (HD Clear …"
type input "Ultra-Premium Tempered Glass (9H) Screen Protectors (Rivian R1T/R1S) (HD Clear …"
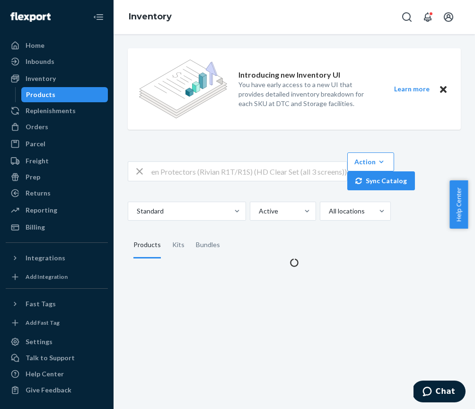
scroll to position [0, 0]
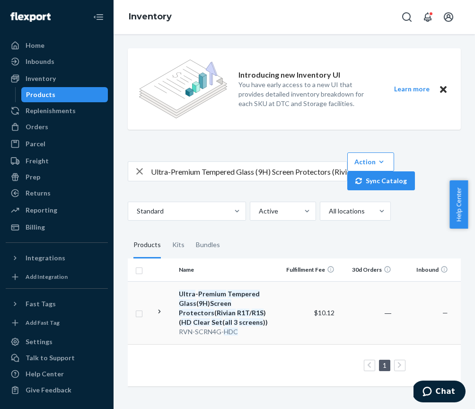
click at [210, 299] on em "Screen" at bounding box center [220, 303] width 21 height 8
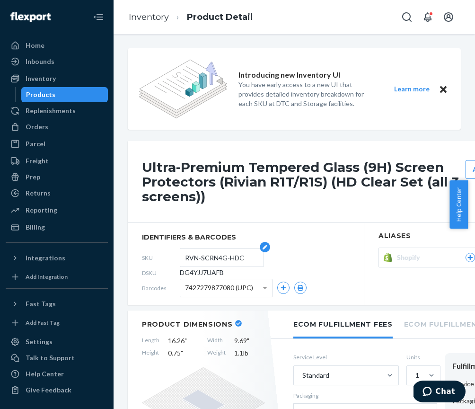
drag, startPoint x: 186, startPoint y: 259, endPoint x: 243, endPoint y: 258, distance: 57.3
click at [243, 258] on input "RVN-SCRN4G-HDC" at bounding box center [222, 258] width 74 height 18
drag, startPoint x: 225, startPoint y: 273, endPoint x: 182, endPoint y: 272, distance: 43.1
click at [182, 272] on div "DSKU DG4YJJ7UAFB" at bounding box center [246, 272] width 208 height 15
click at [42, 96] on div "Products" at bounding box center [40, 94] width 29 height 9
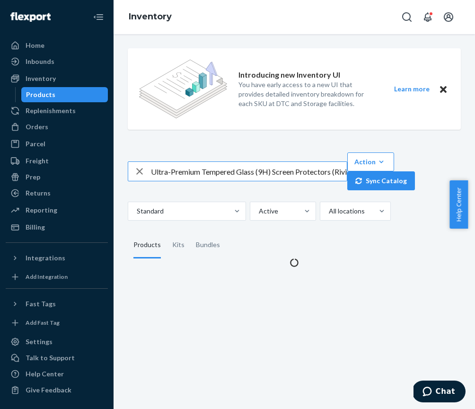
scroll to position [0, 140]
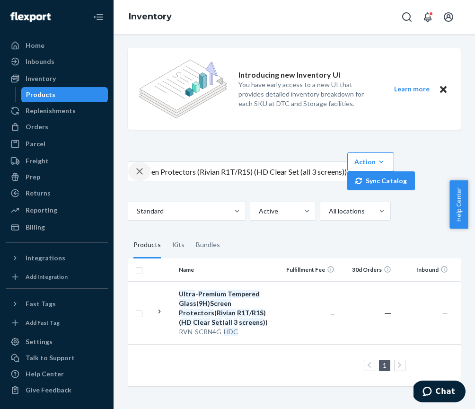
click at [142, 171] on icon "button" at bounding box center [139, 171] width 11 height 19
click at [148, 172] on div "button" at bounding box center [139, 171] width 23 height 19
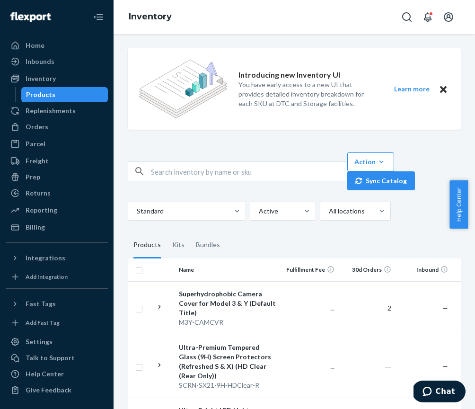
click at [152, 172] on input "text" at bounding box center [249, 171] width 196 height 19
paste input "Mega-Bright LED Premium Puddle Lights (pair) (Red / "TESLA")"
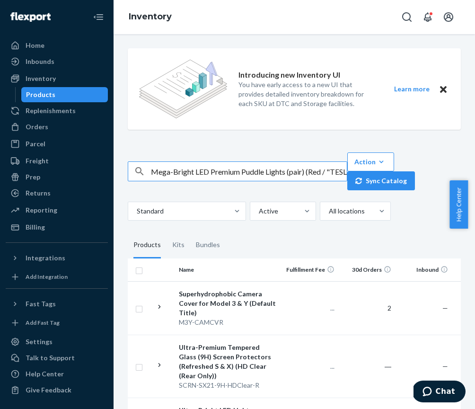
scroll to position [0, 16]
type input "Mega-Bright LED Premium Puddle Lights (pair) (Red / "TESLA")"
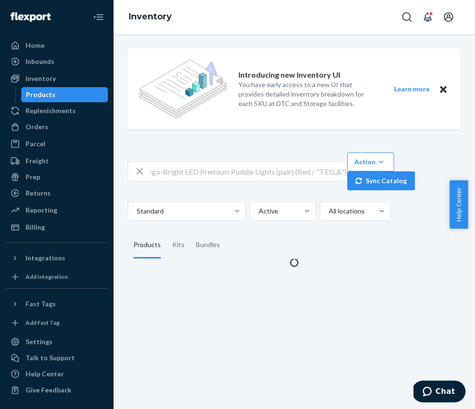
scroll to position [0, 0]
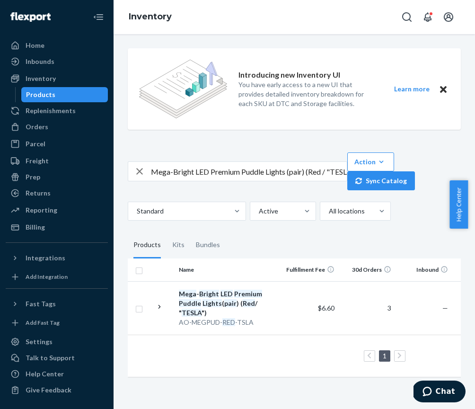
drag, startPoint x: 190, startPoint y: 297, endPoint x: 196, endPoint y: 298, distance: 6.2
click at [191, 297] on div "Mega - Bright LED Premium Puddle Lights ( pair ) ( Red / " TESLA ")" at bounding box center [228, 303] width 99 height 28
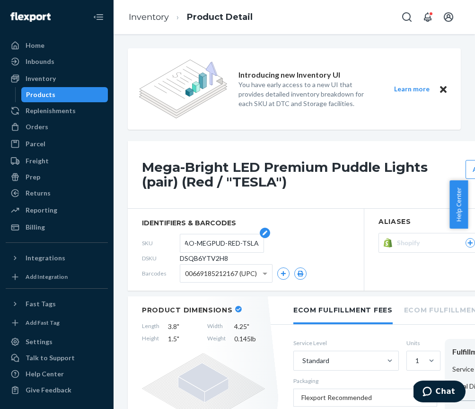
scroll to position [0, 3]
drag, startPoint x: 187, startPoint y: 244, endPoint x: 257, endPoint y: 242, distance: 70.1
click at [257, 242] on form "AO-MEGPUD-RED-TSLA" at bounding box center [222, 243] width 84 height 19
drag, startPoint x: 231, startPoint y: 258, endPoint x: 181, endPoint y: 258, distance: 50.2
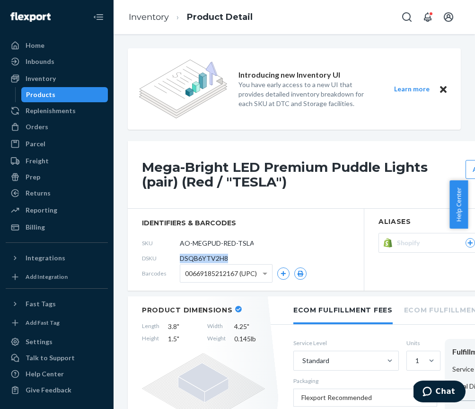
click at [181, 258] on div "DSKU DSQB6YTV2H8" at bounding box center [246, 258] width 208 height 15
click at [32, 98] on div "Products" at bounding box center [40, 94] width 29 height 9
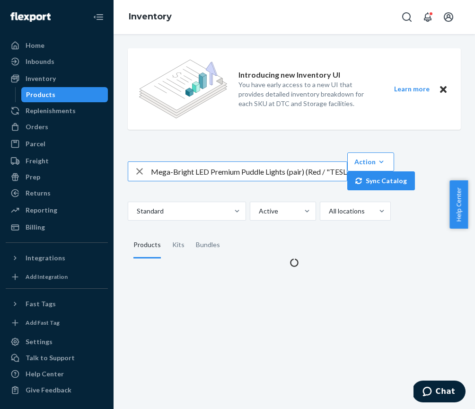
scroll to position [0, 16]
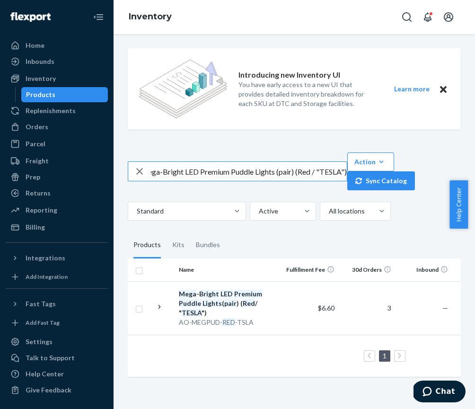
click at [135, 172] on icon "button" at bounding box center [139, 171] width 11 height 19
click at [152, 171] on input "text" at bounding box center [249, 171] width 196 height 19
paste input "Center Console Vinyl Wrap for Model 3/Y (2nd Gen Console) (Brushed Titanium Met…"
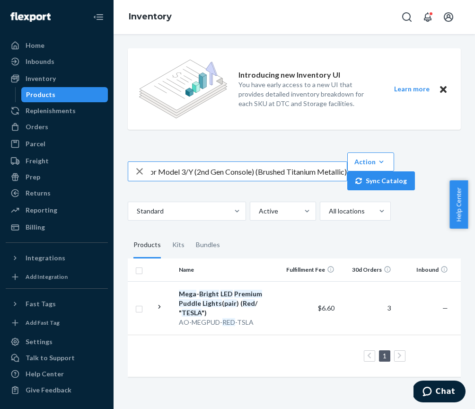
type input "Center Console Vinyl Wrap for Model 3/Y (2nd Gen Console) (Brushed Titanium Met…"
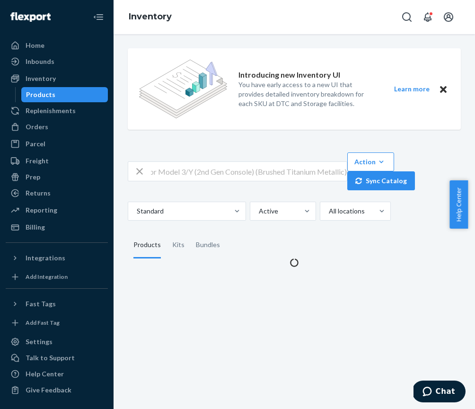
scroll to position [0, 0]
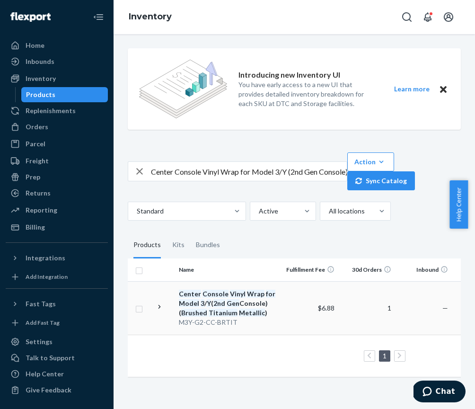
click at [201, 299] on div "Center Console Vinyl Wrap for Model 3 / Y ( 2nd Gen Console) ( Brushed Titanium…" at bounding box center [228, 303] width 99 height 28
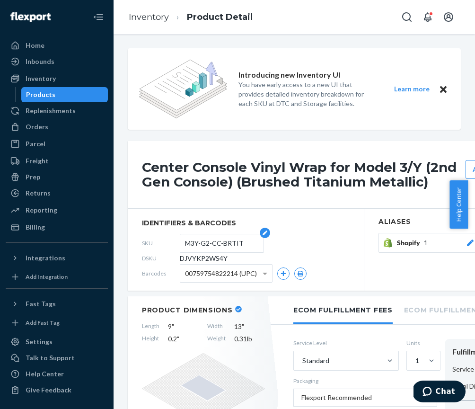
click at [185, 243] on input "M3Y-G2-CC-BRTIT" at bounding box center [222, 243] width 74 height 18
drag, startPoint x: 186, startPoint y: 243, endPoint x: 267, endPoint y: 246, distance: 81.5
click at [267, 246] on div "SKU M3Y-G2-CC-BRTIT" at bounding box center [246, 243] width 208 height 15
drag, startPoint x: 226, startPoint y: 259, endPoint x: 179, endPoint y: 257, distance: 47.4
click at [179, 257] on div "DSKU DJVYKP2WS4Y" at bounding box center [246, 258] width 208 height 15
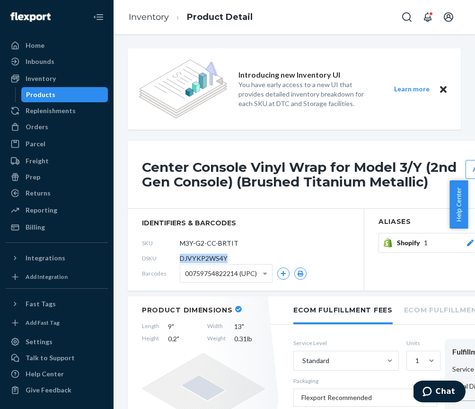
click at [30, 96] on div "Products" at bounding box center [40, 94] width 29 height 9
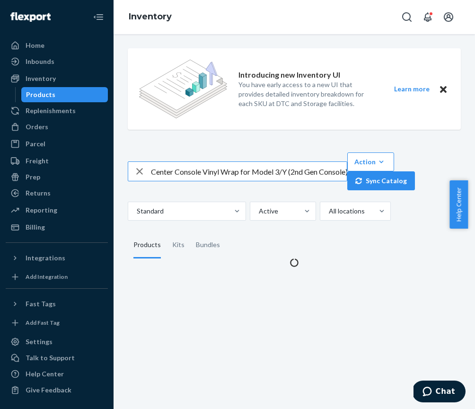
scroll to position [0, 99]
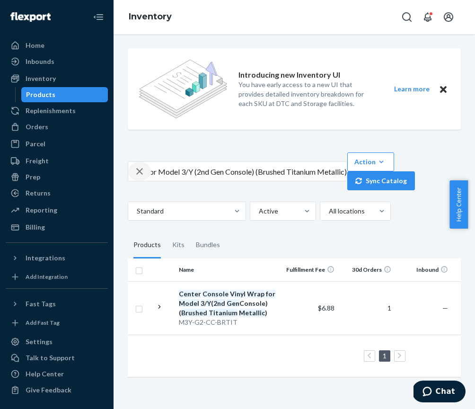
click at [136, 173] on icon "button" at bounding box center [139, 171] width 11 height 19
click at [150, 172] on div "button" at bounding box center [139, 171] width 23 height 19
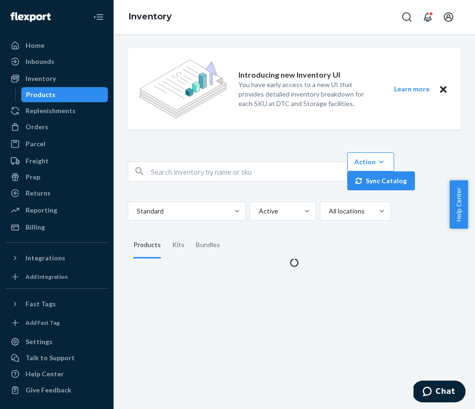
click at [153, 173] on input "text" at bounding box center [249, 171] width 196 height 19
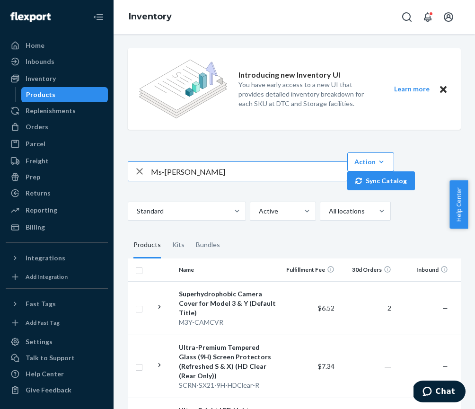
type input "Ms-handle"
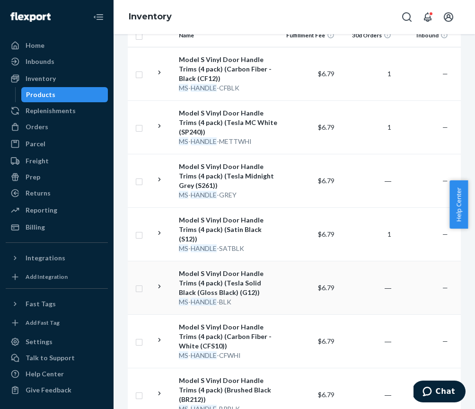
scroll to position [247, 0]
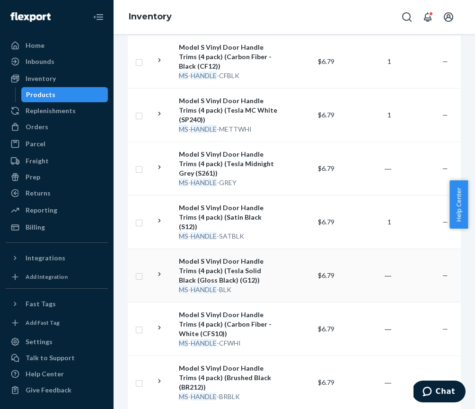
click at [216, 285] on em "HANDLE" at bounding box center [204, 289] width 26 height 8
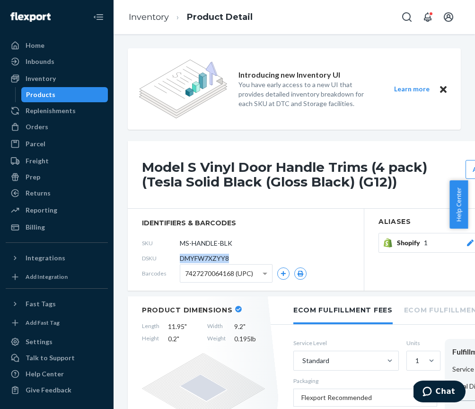
drag, startPoint x: 230, startPoint y: 259, endPoint x: 180, endPoint y: 259, distance: 49.7
click at [180, 259] on span "DMYFW7XZYY8" at bounding box center [204, 258] width 49 height 9
drag, startPoint x: 41, startPoint y: 96, endPoint x: 44, endPoint y: 104, distance: 8.9
click at [41, 96] on div "Products" at bounding box center [40, 94] width 29 height 9
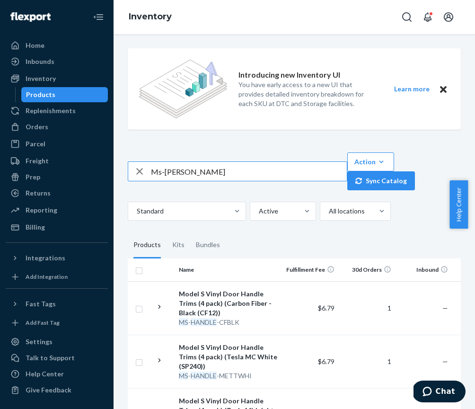
drag, startPoint x: 189, startPoint y: 176, endPoint x: 128, endPoint y: 165, distance: 61.6
click at [128, 165] on div "Ms-handle" at bounding box center [237, 171] width 219 height 19
type input "Protective Armrest Cover (Black)"
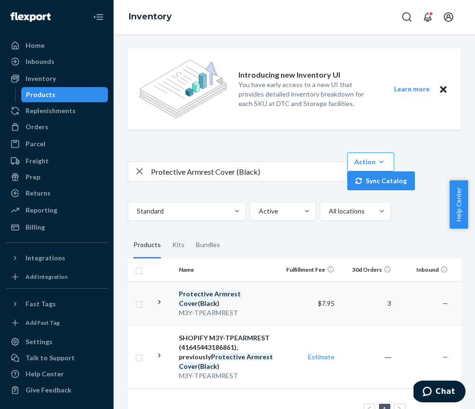
click at [202, 308] on div "M3Y-TPEARMREST" at bounding box center [228, 312] width 99 height 9
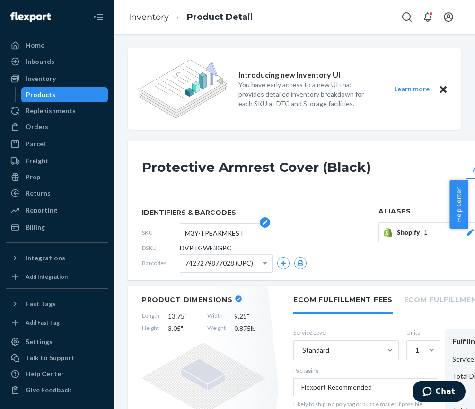
drag, startPoint x: 187, startPoint y: 232, endPoint x: 248, endPoint y: 237, distance: 61.3
click at [248, 237] on input "M3Y-TPEARMREST" at bounding box center [222, 233] width 74 height 18
drag, startPoint x: 182, startPoint y: 249, endPoint x: 241, endPoint y: 249, distance: 58.7
click at [241, 249] on div "DSKU DVPTGWE3GPC" at bounding box center [246, 247] width 208 height 15
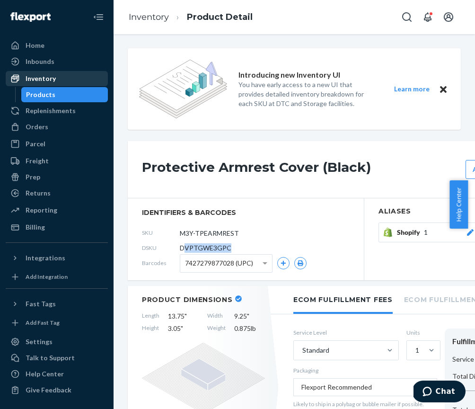
click at [51, 80] on div "Inventory" at bounding box center [41, 78] width 30 height 9
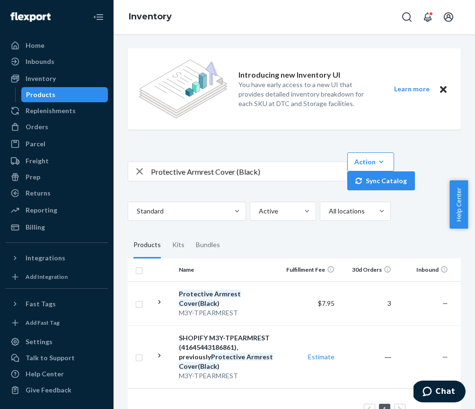
click at [140, 172] on icon "button" at bounding box center [139, 171] width 7 height 7
click at [152, 172] on input "text" at bounding box center [249, 171] width 196 height 19
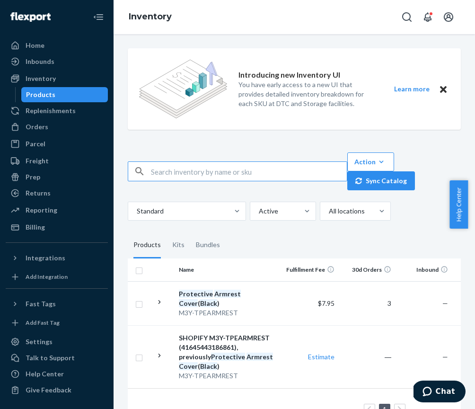
paste input "FobPockets for Model S, 3 &amp; Y (Glow in the Dark Blue)"
type input "FobPockets for Model S, 3 &amp; Y (Glow in the Dark Blue)"
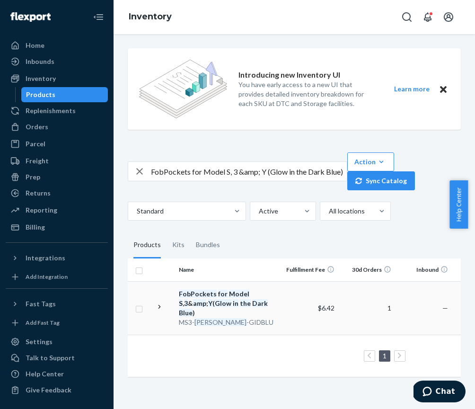
click at [194, 292] on em "FobPockets" at bounding box center [198, 294] width 38 height 8
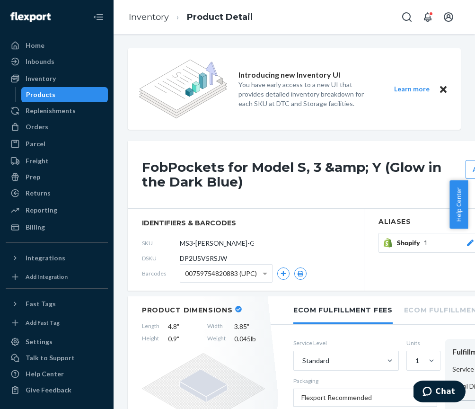
drag, startPoint x: 191, startPoint y: 244, endPoint x: 263, endPoint y: 243, distance: 72.0
click at [263, 243] on div "SKU MS3-SILKEY-GIDBLU" at bounding box center [246, 243] width 208 height 15
drag, startPoint x: 182, startPoint y: 259, endPoint x: 229, endPoint y: 258, distance: 46.4
click at [229, 258] on div "DSKU DP2U5V5RSJW" at bounding box center [246, 258] width 208 height 15
click at [27, 83] on div "Inventory" at bounding box center [41, 78] width 30 height 9
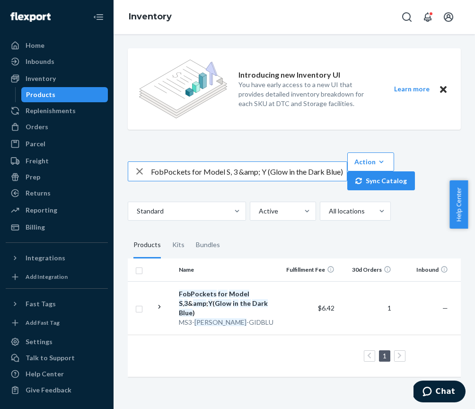
click at [139, 170] on icon "button" at bounding box center [139, 171] width 11 height 19
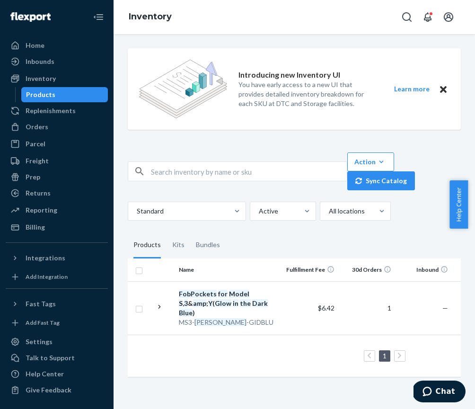
click at [156, 173] on input "text" at bounding box center [249, 171] width 196 height 19
paste input "Premium Rear Footwell Lights for Model 3/Y (White)"
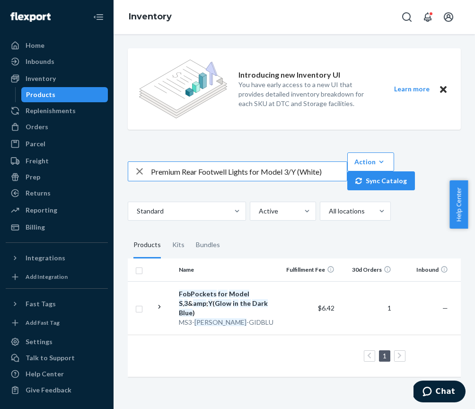
type input "Premium Rear Footwell Lights for Model 3/Y (White)"
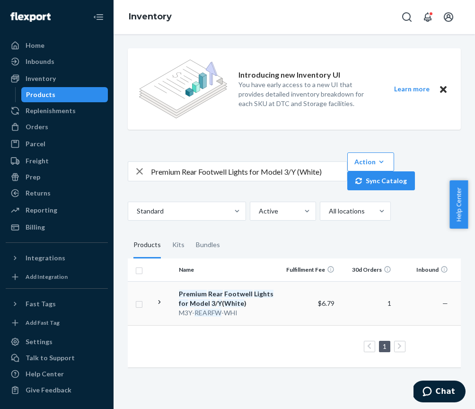
click at [192, 296] on em "Premium" at bounding box center [193, 294] width 28 height 8
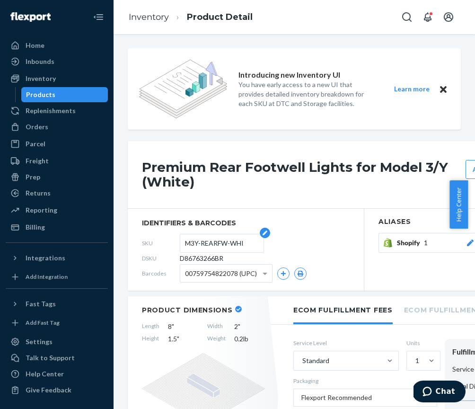
drag, startPoint x: 191, startPoint y: 241, endPoint x: 248, endPoint y: 245, distance: 56.5
click at [248, 246] on input "M3Y-REARFW-WHI" at bounding box center [222, 243] width 74 height 18
click at [224, 258] on div "DSKU D86763266BR" at bounding box center [246, 258] width 208 height 15
click at [223, 258] on span "D86763266BR" at bounding box center [202, 258] width 44 height 9
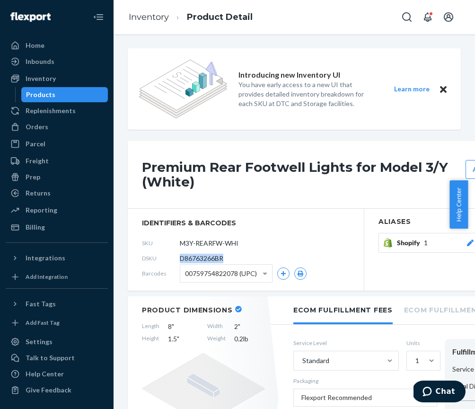
drag, startPoint x: 223, startPoint y: 258, endPoint x: 178, endPoint y: 256, distance: 45.5
click at [178, 255] on div "DSKU D86763266BR" at bounding box center [246, 258] width 208 height 15
click at [45, 81] on div "Inventory" at bounding box center [41, 78] width 30 height 9
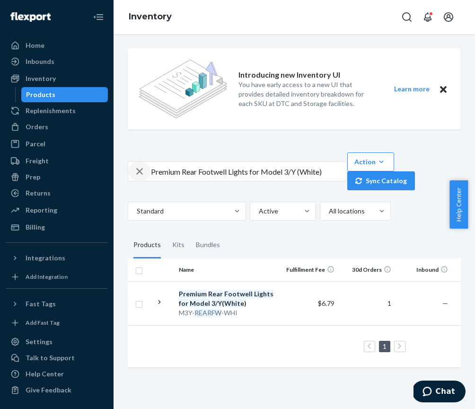
click at [139, 170] on icon "button" at bounding box center [139, 171] width 11 height 19
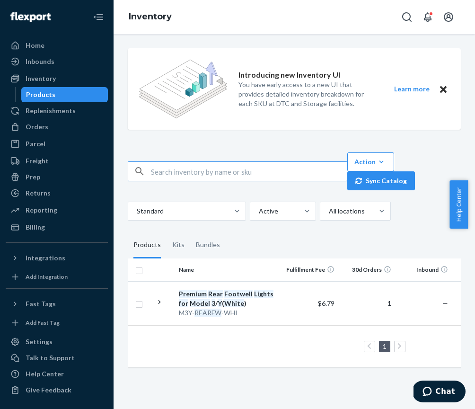
click at [152, 171] on input "text" at bounding box center [249, 171] width 196 height 19
type input "Steering-BR"
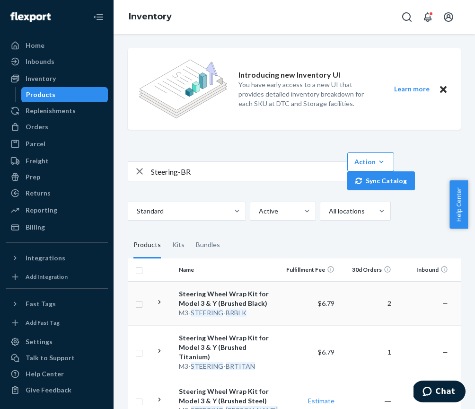
click at [198, 313] on em "STEERING" at bounding box center [207, 313] width 33 height 8
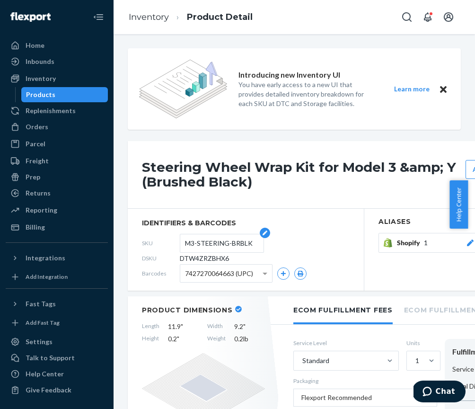
click at [213, 245] on input "M3-STEERING-BRBLK" at bounding box center [222, 243] width 74 height 18
click at [206, 258] on span "DTW4ZRZBHX6" at bounding box center [204, 258] width 49 height 9
click at [32, 98] on div "Products" at bounding box center [40, 94] width 29 height 9
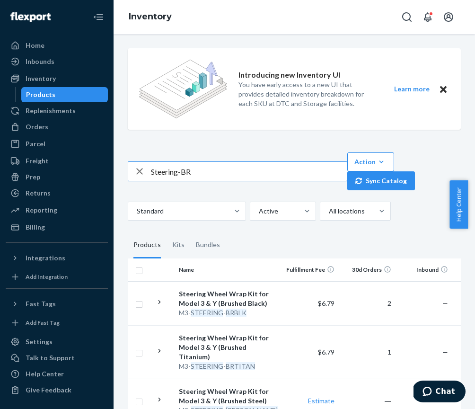
click at [142, 174] on icon "button" at bounding box center [139, 171] width 11 height 19
click at [188, 177] on input "text" at bounding box center [249, 171] width 196 height 19
paste input "Front Light Protection (PPF) for Cybertruck (Solarshift (Purple))"
type input "Front Light Protection (PPF) for Cybertruck (Solarshift (Purple))"
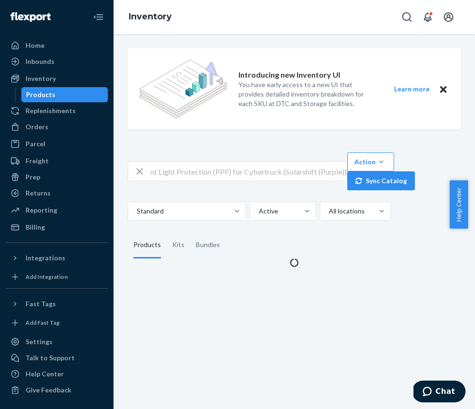
scroll to position [0, 0]
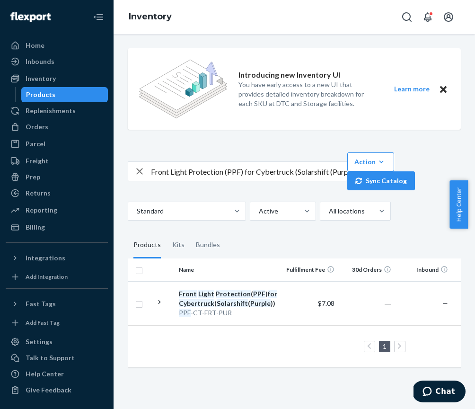
click at [195, 291] on div "Front Light Protection ( PPF ) for Cybertruck ( Solarshift ( Purple ))" at bounding box center [228, 298] width 99 height 19
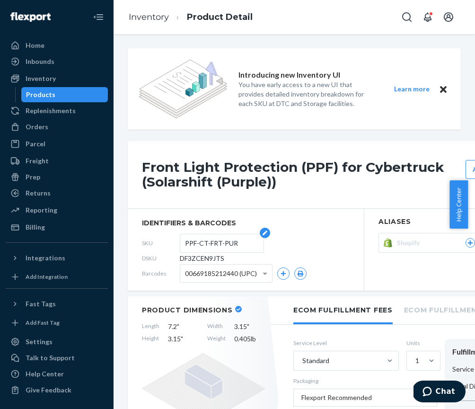
click at [190, 246] on input "PPF-CT-FRT-PUR" at bounding box center [222, 243] width 74 height 18
click at [223, 262] on span "DF3ZCEN9JTS" at bounding box center [202, 258] width 44 height 9
drag, startPoint x: 223, startPoint y: 260, endPoint x: 177, endPoint y: 255, distance: 46.6
click at [177, 255] on div "DSKU DF3ZCEN9JTS" at bounding box center [246, 258] width 208 height 15
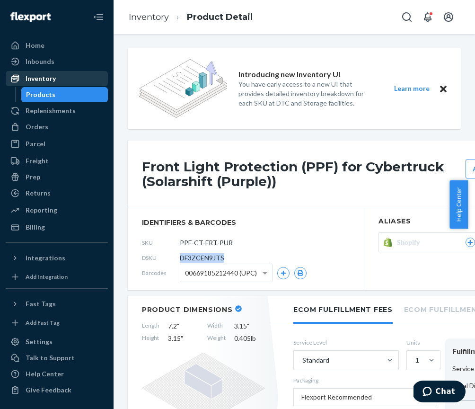
click at [35, 81] on div "Inventory" at bounding box center [41, 78] width 30 height 9
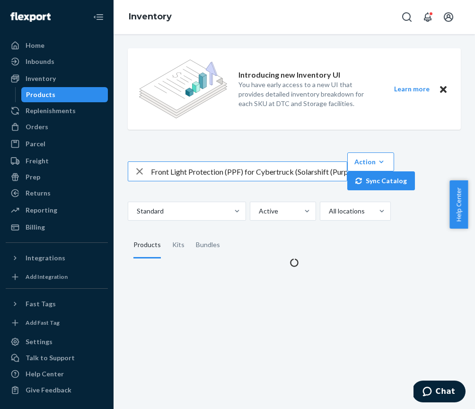
scroll to position [0, 15]
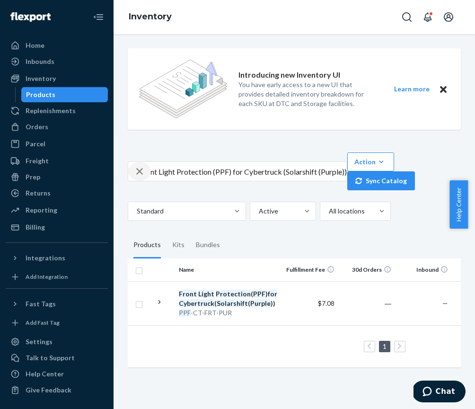
click at [142, 174] on icon "button" at bounding box center [139, 171] width 11 height 19
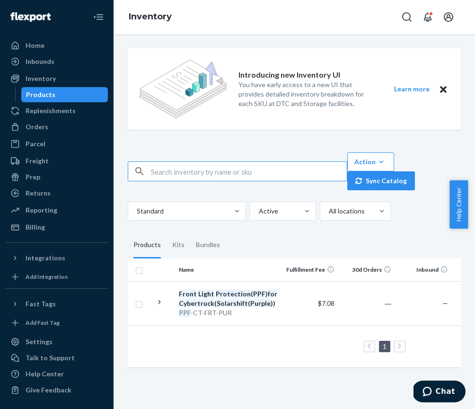
click at [153, 173] on input "text" at bounding box center [249, 171] width 196 height 19
paste input "Logo Emblems for Model 3 &amp; Y (Satin Black / Model Y Rear)"
type input "Logo Emblems for Model 3 &amp; Y (Satin Black / Model Y Rear)"
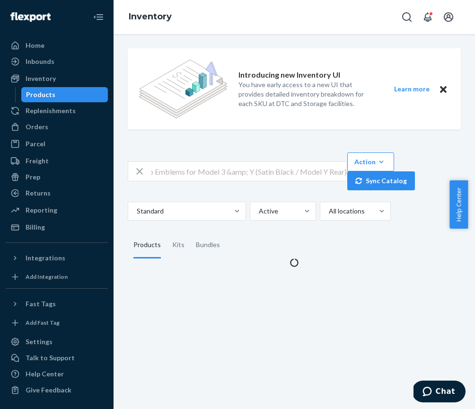
scroll to position [0, 0]
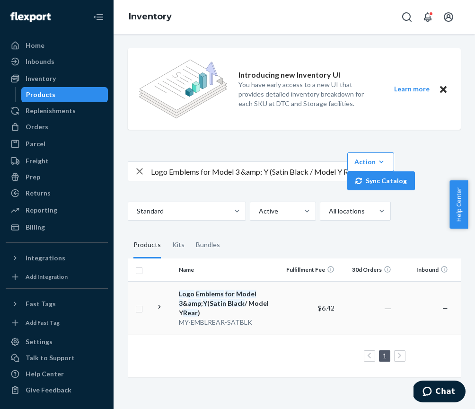
click at [213, 318] on div "MY-EMBLREAR-SATBLK" at bounding box center [228, 322] width 99 height 9
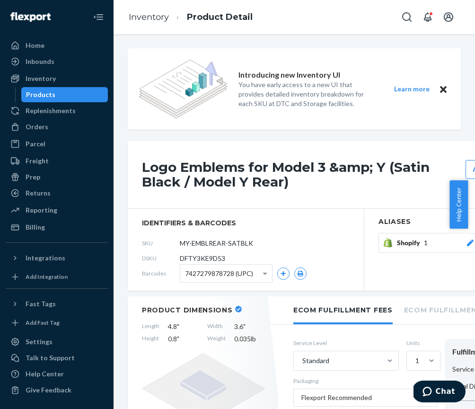
click at [187, 258] on span "DFTY3KE9D53" at bounding box center [202, 258] width 45 height 9
drag, startPoint x: 182, startPoint y: 259, endPoint x: 213, endPoint y: 259, distance: 30.8
click at [211, 259] on span "DFTY3KE9D53" at bounding box center [202, 258] width 45 height 9
drag, startPoint x: 226, startPoint y: 258, endPoint x: 181, endPoint y: 260, distance: 45.5
click at [181, 260] on div "DSKU DFTY3KE9D53" at bounding box center [246, 258] width 208 height 15
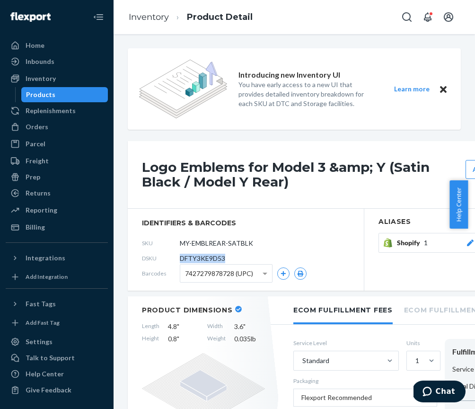
click at [31, 98] on div "Products" at bounding box center [40, 94] width 29 height 9
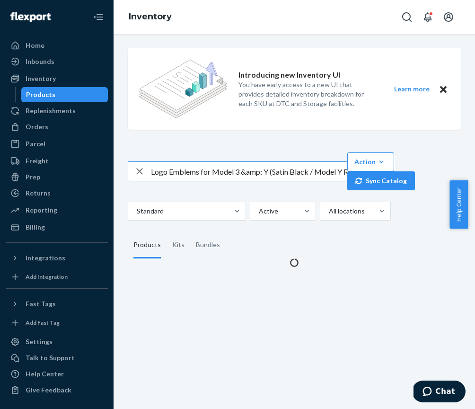
scroll to position [0, 16]
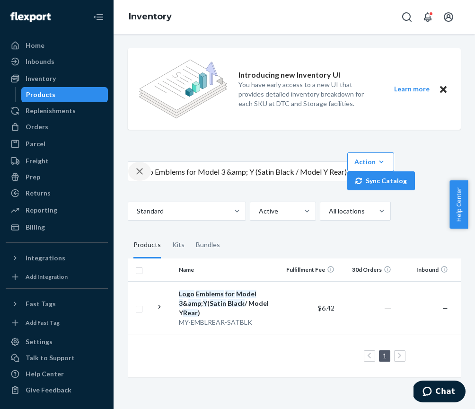
click at [142, 168] on icon "button" at bounding box center [139, 171] width 11 height 19
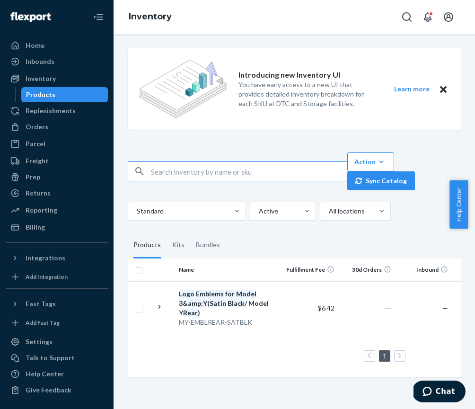
click at [169, 171] on input "text" at bounding box center [249, 171] width 196 height 19
type input "Valve"
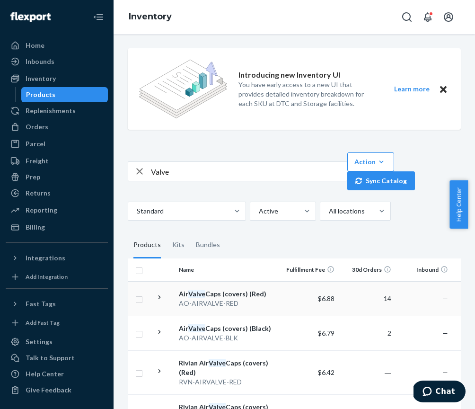
click at [180, 296] on div "Air Valve Caps (covers) (Red)" at bounding box center [228, 293] width 99 height 9
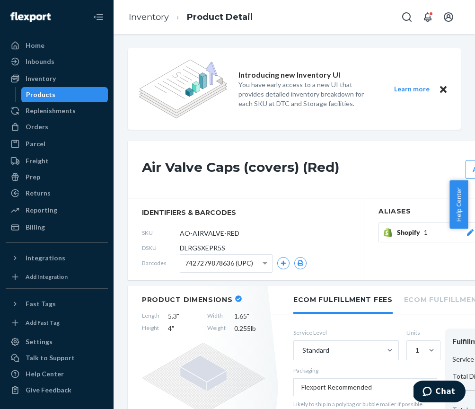
scroll to position [0, 0]
drag, startPoint x: 180, startPoint y: 250, endPoint x: 230, endPoint y: 249, distance: 49.7
click at [230, 249] on div "DSKU DLRGSXEPR5S" at bounding box center [246, 247] width 208 height 15
click at [62, 93] on div "Products" at bounding box center [64, 94] width 85 height 13
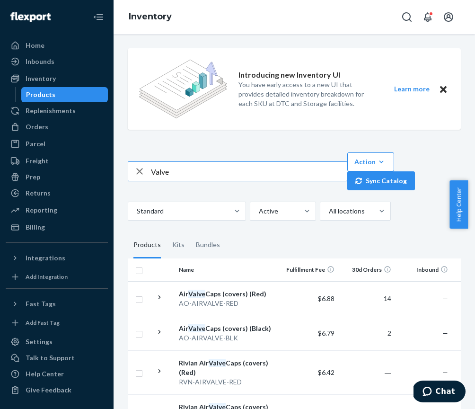
drag, startPoint x: 152, startPoint y: 172, endPoint x: 179, endPoint y: 171, distance: 27.0
click at [179, 171] on input "Valve" at bounding box center [249, 171] width 196 height 19
type input "Charging Mat"
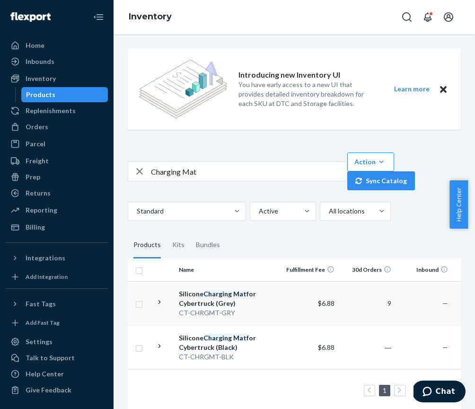
click at [219, 301] on div "Silicone Charging Mat for Cybertruck (Grey)" at bounding box center [228, 298] width 99 height 19
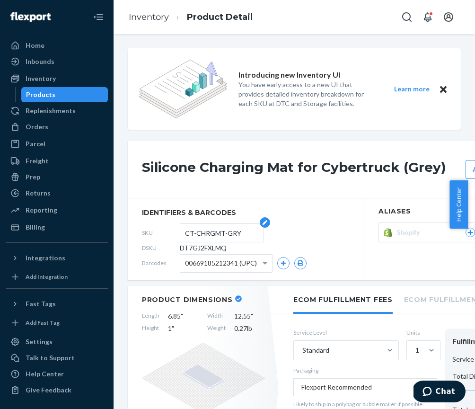
drag, startPoint x: 187, startPoint y: 233, endPoint x: 255, endPoint y: 237, distance: 67.8
click at [255, 237] on input "CT-CHRGMT-GRY" at bounding box center [222, 233] width 74 height 18
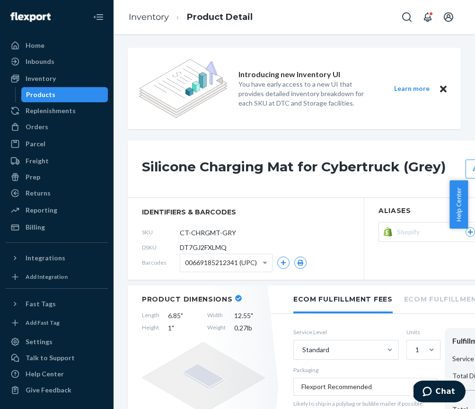
click at [189, 247] on span "DT7GJ2FXLMQ" at bounding box center [203, 247] width 47 height 9
drag, startPoint x: 180, startPoint y: 249, endPoint x: 227, endPoint y: 249, distance: 47.3
click at [227, 249] on div "DSKU DT7GJ2FXLMQ" at bounding box center [246, 247] width 208 height 15
click at [35, 96] on div "Products" at bounding box center [40, 94] width 29 height 9
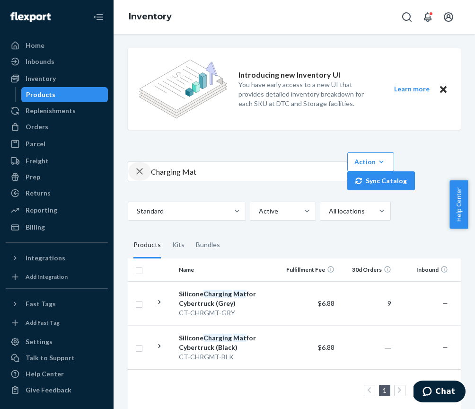
click at [139, 171] on icon "button" at bounding box center [139, 171] width 7 height 7
click at [193, 177] on input "text" at bounding box center [249, 171] width 196 height 19
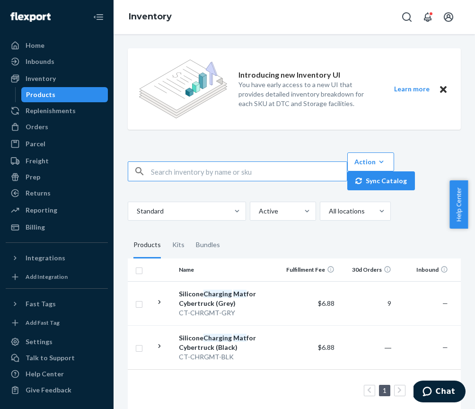
paste input "Center Console Cover for Model 3 &amp; Y (2nd Gen Center Console) (Satin Carbon…"
type input "Center Console Cover for Model 3 &amp; Y (2nd Gen Center Console) (Satin Carbon…"
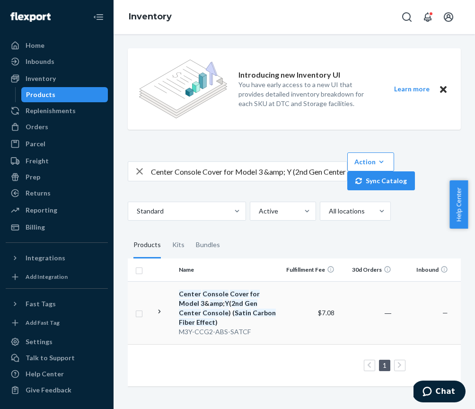
click at [185, 326] on div "Center Console Cover for Model 3 & amp ; Y ( 2nd Gen Center Console ) ( Satin C…" at bounding box center [228, 308] width 99 height 38
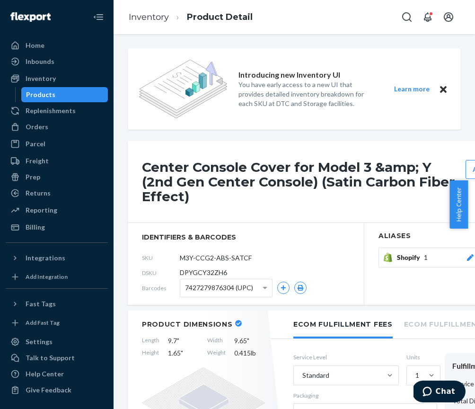
click at [257, 259] on div "SKU M3Y-CCG2-ABS-SATCF" at bounding box center [246, 257] width 208 height 15
click at [249, 257] on input "M3Y-CCG2-ABS-SATCF" at bounding box center [222, 258] width 74 height 18
drag, startPoint x: 183, startPoint y: 274, endPoint x: 235, endPoint y: 268, distance: 52.4
click at [235, 268] on div "DSKU DPYGCY32ZH6" at bounding box center [246, 272] width 208 height 15
click at [224, 273] on span "DPYGCY32ZH6" at bounding box center [203, 272] width 47 height 9
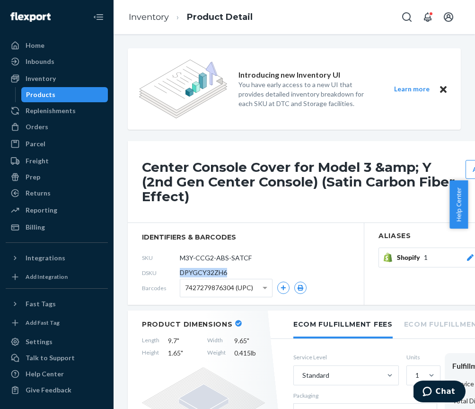
drag, startPoint x: 227, startPoint y: 272, endPoint x: 180, endPoint y: 272, distance: 47.3
click at [180, 272] on div "DSKU DPYGCY32ZH6" at bounding box center [246, 272] width 208 height 15
click at [40, 81] on div "Inventory" at bounding box center [41, 78] width 30 height 9
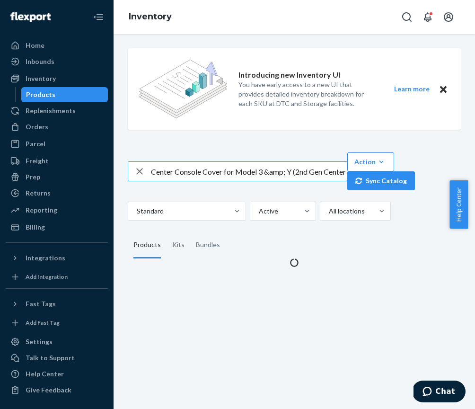
scroll to position [0, 124]
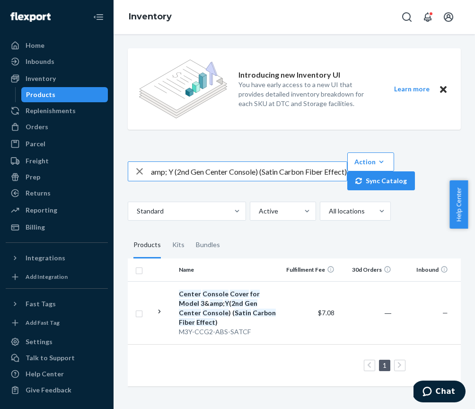
click at [137, 173] on icon "button" at bounding box center [139, 171] width 7 height 7
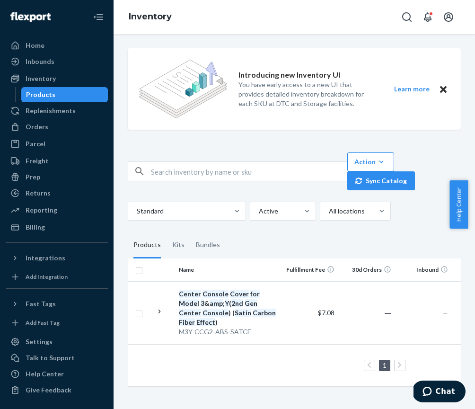
scroll to position [0, 0]
click at [156, 175] on input "text" at bounding box center [249, 171] width 196 height 19
paste input "B Pillar Protection - Vinyl for Model 3 (Black Carbon Fiber)"
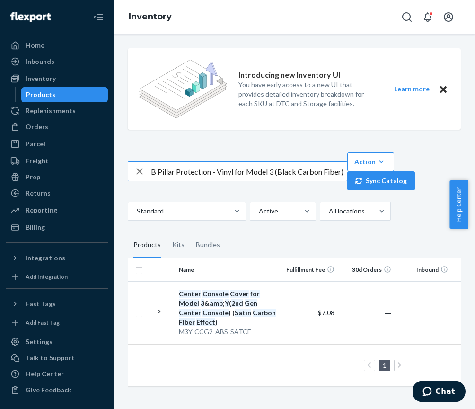
type input "B Pillar Protection - Vinyl for Model 3 (Black Carbon Fiber)"
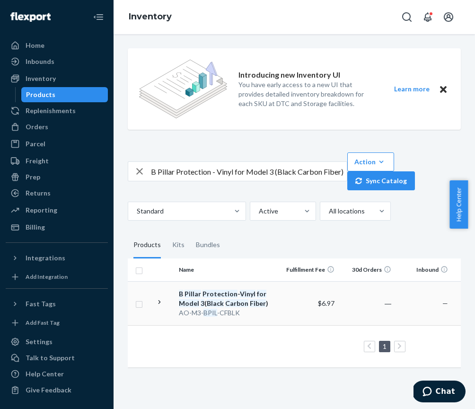
click at [182, 313] on div "AO-M3- BPIL -CFBLK" at bounding box center [228, 312] width 99 height 9
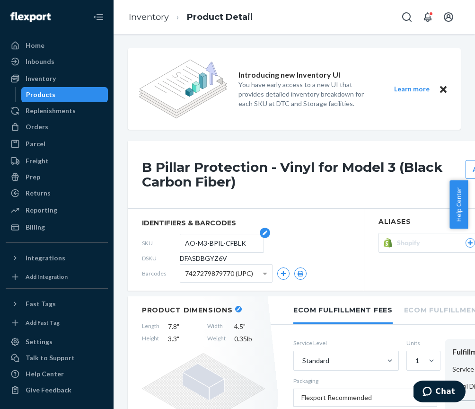
click at [201, 240] on input "AO-M3-BPIL-CFBLK" at bounding box center [222, 243] width 74 height 18
click at [188, 258] on span "DFASDBGYZ6V" at bounding box center [203, 258] width 47 height 9
drag, startPoint x: 183, startPoint y: 258, endPoint x: 236, endPoint y: 259, distance: 52.5
click at [236, 259] on div "DSKU DFASDBGYZ6V" at bounding box center [246, 258] width 208 height 15
click at [47, 98] on div "Products" at bounding box center [40, 94] width 29 height 9
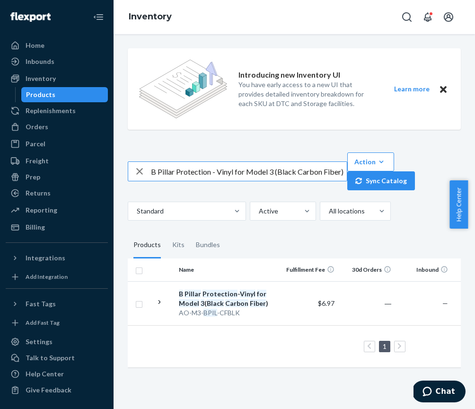
click at [142, 174] on icon "button" at bounding box center [139, 171] width 7 height 7
click at [156, 173] on input "text" at bounding box center [249, 171] width 196 height 19
paste input "esla Performance Emblem (Matte black / No thanks)"
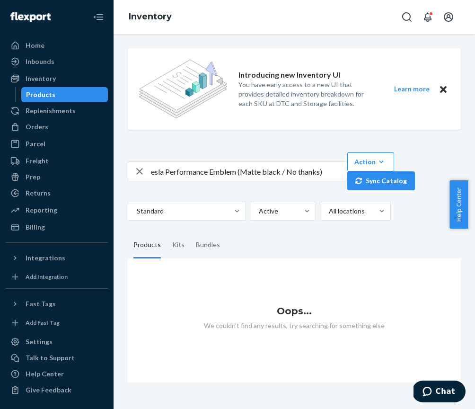
click at [151, 170] on input "esla Performance Emblem (Matte black / No thanks)" at bounding box center [249, 171] width 196 height 19
type input "Tesla Performance Emblem (Matte black / No thanks)"
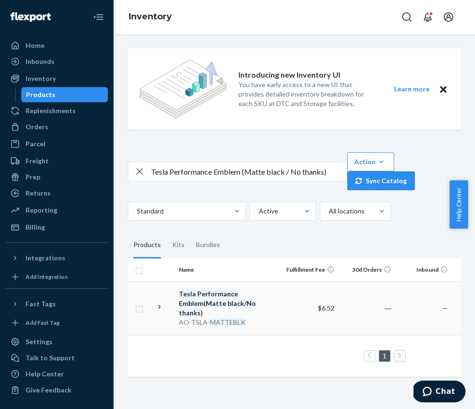
click at [192, 296] on em "Tesla" at bounding box center [187, 294] width 17 height 8
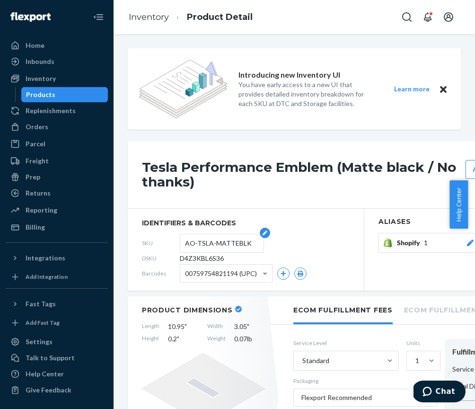
click at [245, 244] on input "AO-TSLA-MATTEBLK" at bounding box center [222, 243] width 74 height 18
drag, startPoint x: 183, startPoint y: 258, endPoint x: 211, endPoint y: 259, distance: 27.9
click at [211, 259] on span "D4Z3KBL6S36" at bounding box center [202, 258] width 44 height 9
click at [181, 258] on span "D4Z3KBL6S36" at bounding box center [202, 258] width 44 height 9
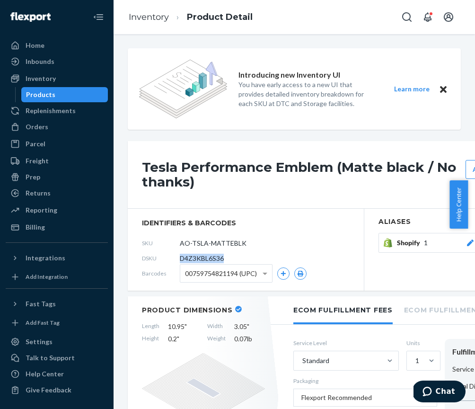
drag, startPoint x: 181, startPoint y: 258, endPoint x: 226, endPoint y: 258, distance: 44.5
click at [226, 258] on div "DSKU D4Z3KBL6S36" at bounding box center [246, 258] width 208 height 15
click at [50, 96] on div "Products" at bounding box center [40, 94] width 29 height 9
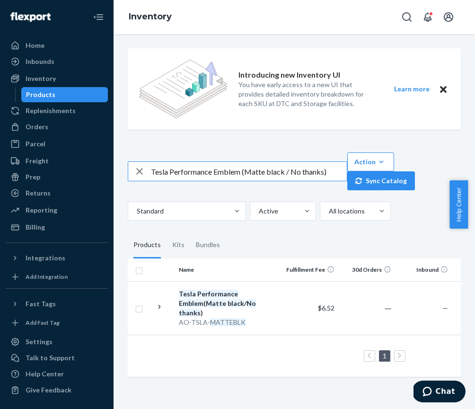
click at [140, 172] on icon "button" at bounding box center [139, 171] width 7 height 7
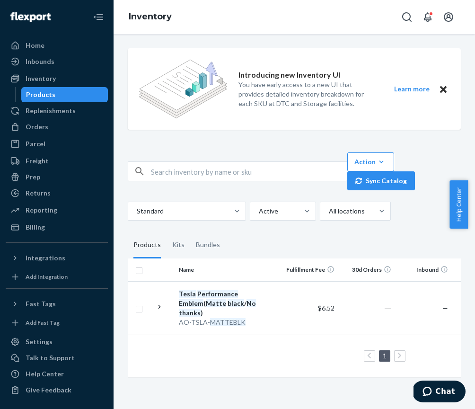
click at [152, 172] on input "text" at bounding box center [249, 171] width 196 height 19
paste input "Carbon Fiber Turn Signal (indicator) Caps (Carbon Fiber Effect (Glossy, 2021-))"
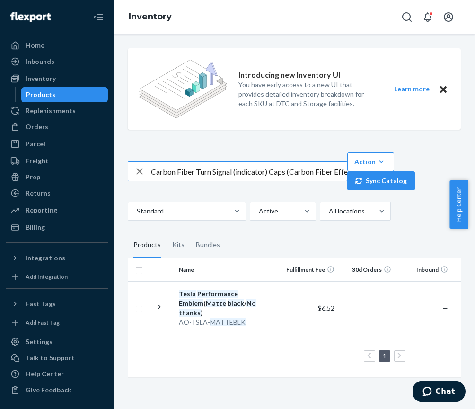
scroll to position [0, 63]
type input "Carbon Fiber Turn Signal (indicator) Caps (Carbon Fiber Effect (Glossy, 2021-))"
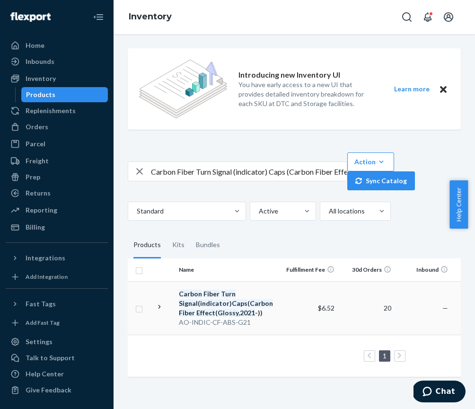
click at [218, 309] on em "Glossy" at bounding box center [228, 313] width 21 height 8
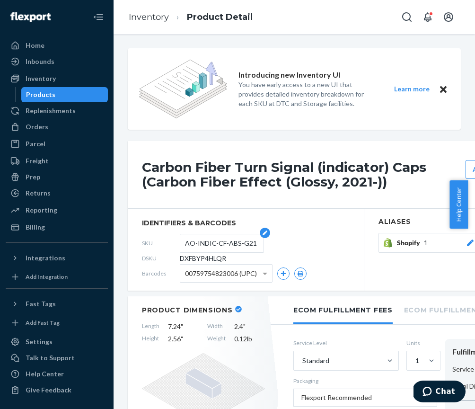
click at [199, 246] on input "AO-INDIC-CF-ABS-G21" at bounding box center [222, 243] width 74 height 18
click at [213, 259] on span "DXFBYP4HLQR" at bounding box center [203, 258] width 46 height 9
click at [52, 96] on div "Products" at bounding box center [40, 94] width 29 height 9
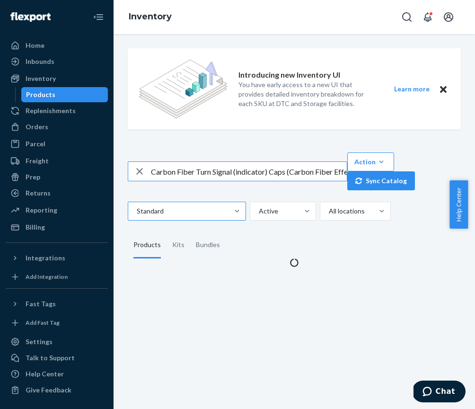
scroll to position [0, 63]
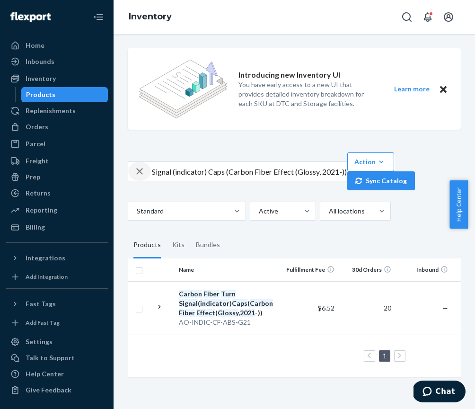
click at [143, 170] on icon "button" at bounding box center [139, 171] width 11 height 19
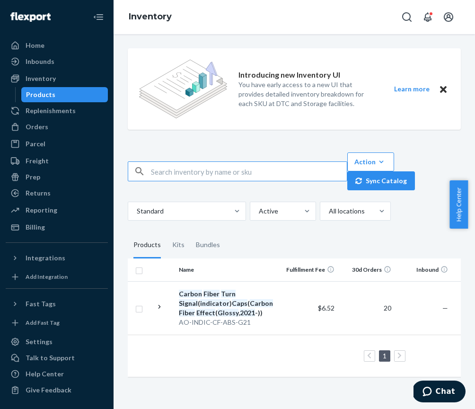
click at [160, 172] on input "text" at bounding box center [249, 171] width 196 height 19
paste input "Ultra-Premium Tempered Glass (9H) Screen Protectors for 3 &amp; Y (Matte (Anti-…"
type input "Ultra-Premium Tempered Glass (9H) Screen Protectors for 3 &amp; Y (Matte (Anti-…"
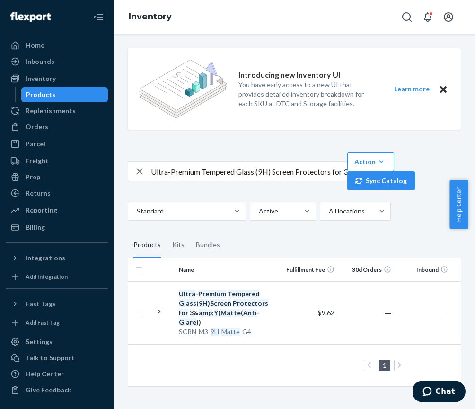
click at [221, 314] on em "Matte" at bounding box center [231, 313] width 20 height 8
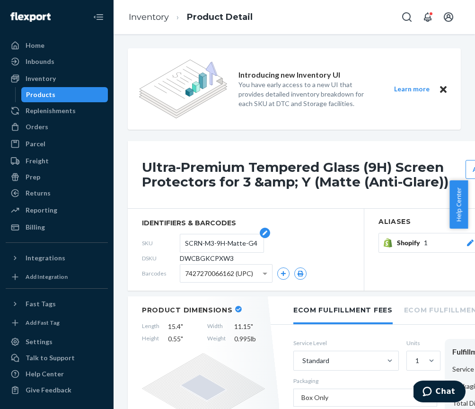
click at [199, 242] on input "SCRN-M3-9H-Matte-G4" at bounding box center [222, 243] width 74 height 18
click at [198, 258] on span "DWCBGKCPXW3" at bounding box center [207, 258] width 54 height 9
click at [232, 257] on span "DWCBGKCPXW3" at bounding box center [207, 258] width 54 height 9
drag, startPoint x: 234, startPoint y: 257, endPoint x: 182, endPoint y: 257, distance: 52.1
click at [182, 257] on div "DSKU DWCBGKCPXW3" at bounding box center [246, 258] width 208 height 15
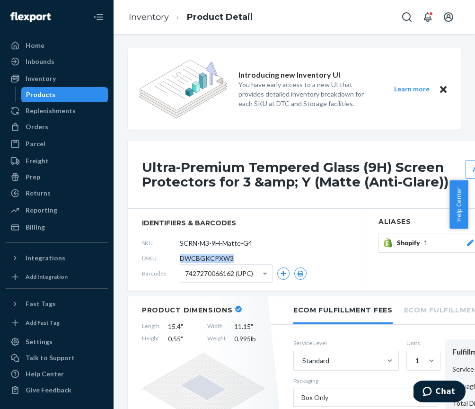
click at [30, 99] on div "Products" at bounding box center [40, 94] width 29 height 9
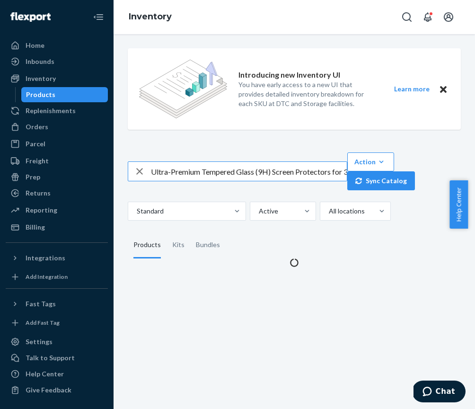
scroll to position [0, 101]
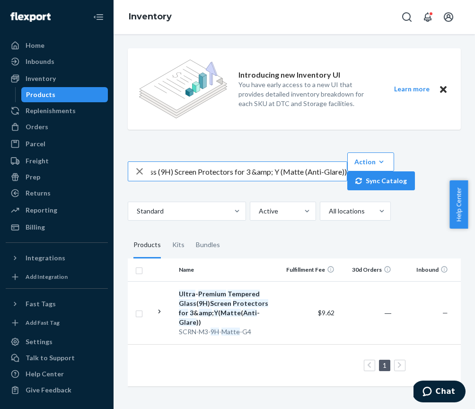
click at [139, 173] on icon "button" at bounding box center [139, 171] width 11 height 19
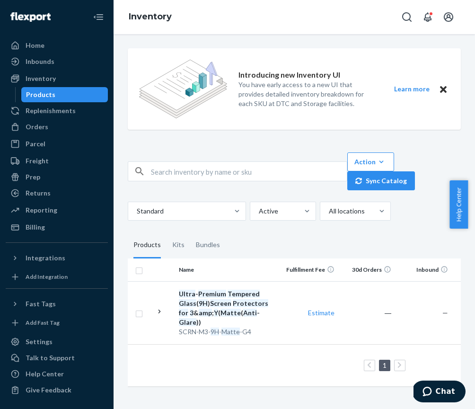
scroll to position [0, 0]
click at [160, 172] on input "text" at bounding box center [249, 171] width 196 height 19
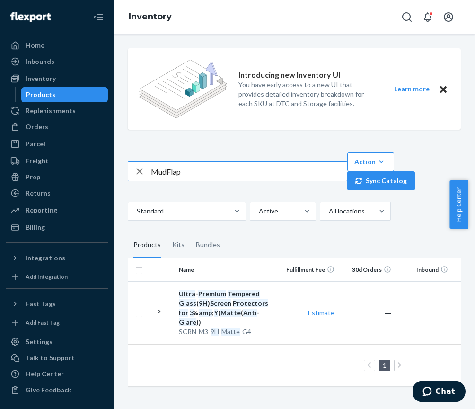
type input "MudFlap"
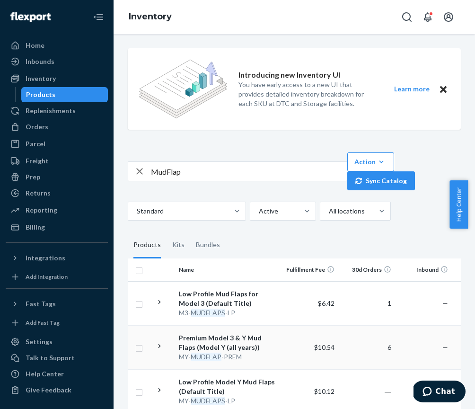
click at [246, 337] on div "Premium Model 3 & Y Mud Flaps (Model Y (all years))" at bounding box center [228, 342] width 99 height 19
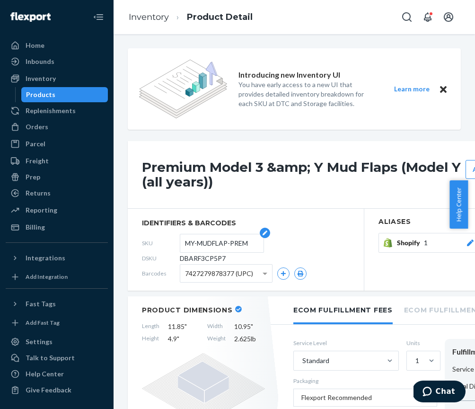
click at [195, 246] on input "MY-MUDFLAP-PREM" at bounding box center [222, 243] width 74 height 18
click at [210, 259] on span "DBARF3CP5P7" at bounding box center [203, 258] width 46 height 9
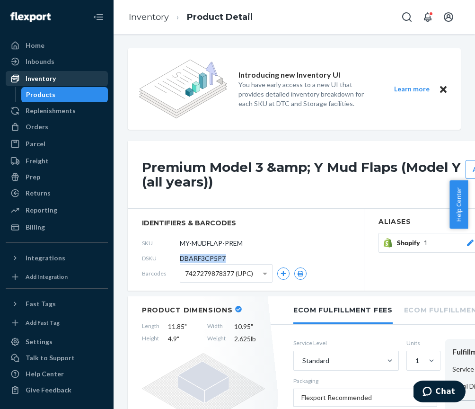
click at [31, 81] on div "Inventory" at bounding box center [41, 78] width 30 height 9
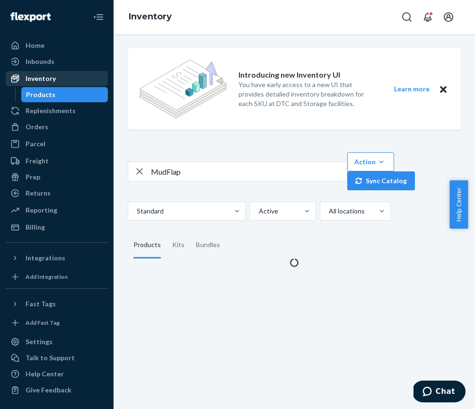
click at [31, 81] on div "Inventory" at bounding box center [41, 78] width 30 height 9
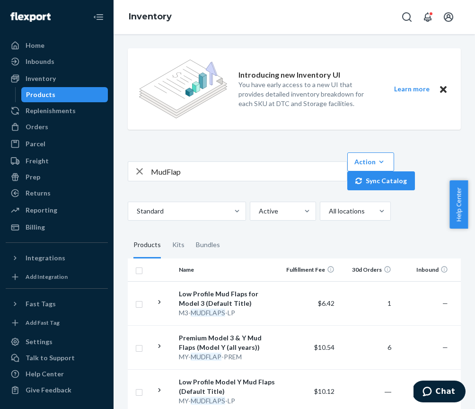
click at [136, 174] on icon "button" at bounding box center [139, 171] width 11 height 19
click at [155, 176] on input "text" at bounding box center [249, 171] width 196 height 19
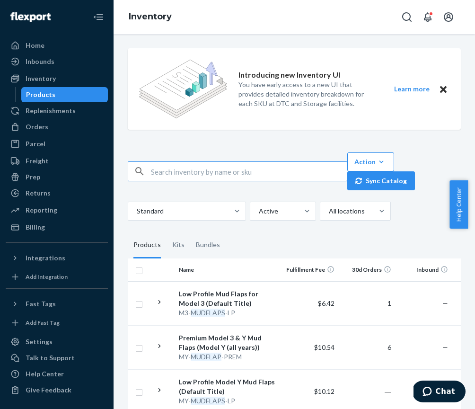
paste input "DBARF3CP5P7"
type input "DBARF3CP5P7"
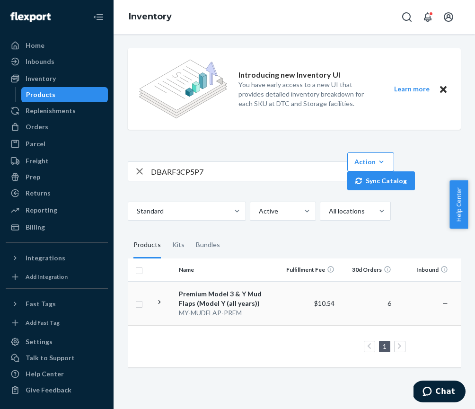
click at [194, 298] on div "Premium Model 3 & Y Mud Flaps (Model Y (all years))" at bounding box center [228, 298] width 99 height 19
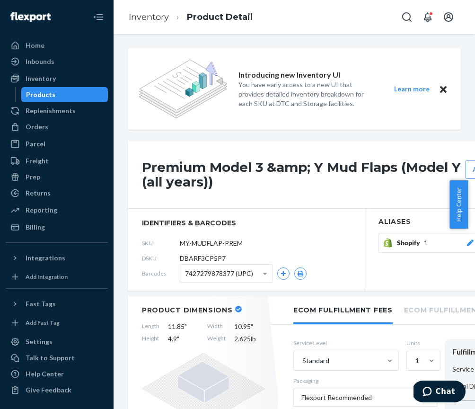
click at [36, 96] on div "Products" at bounding box center [40, 94] width 29 height 9
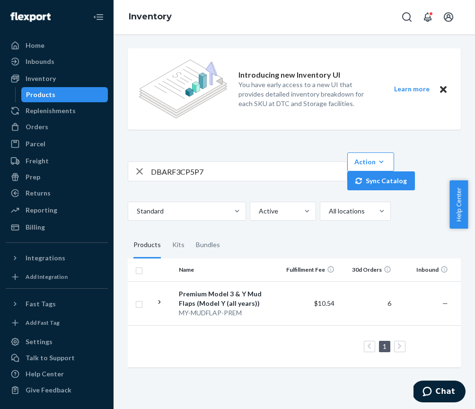
click at [138, 169] on icon "button" at bounding box center [139, 171] width 7 height 7
click at [155, 173] on input "text" at bounding box center [249, 171] width 196 height 19
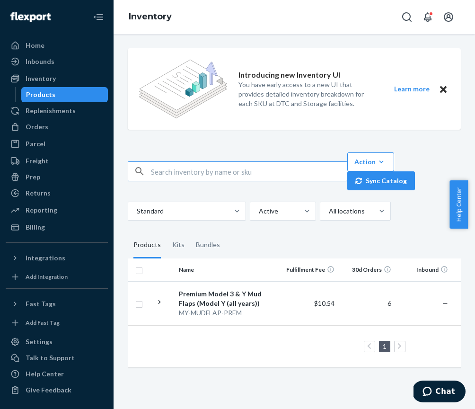
paste input "D2A243ZJFPY"
type input "D2A243ZJFPY"
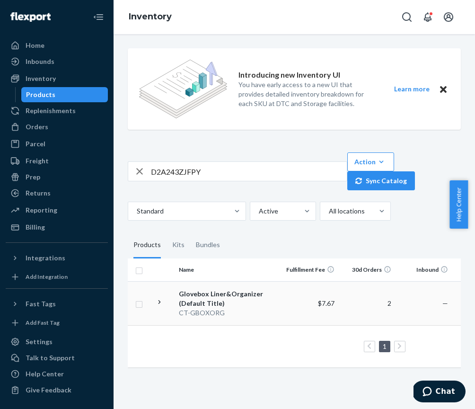
click at [215, 298] on div "Glovebox Liner&Organizer (Default Title)" at bounding box center [228, 298] width 99 height 19
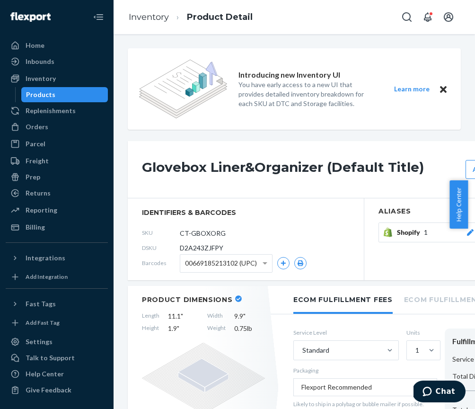
click at [185, 249] on span "D2A243ZJFPY" at bounding box center [202, 247] width 44 height 9
click at [27, 82] on div "Inventory" at bounding box center [41, 78] width 30 height 9
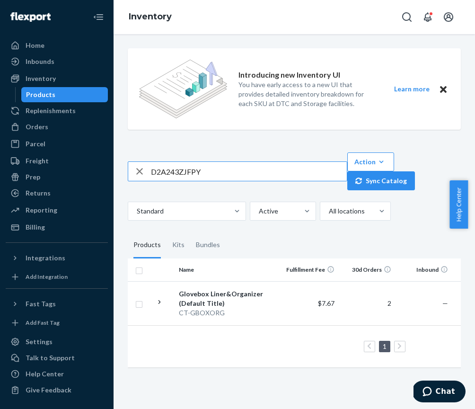
drag, startPoint x: 213, startPoint y: 170, endPoint x: 137, endPoint y: 163, distance: 76.5
click at [137, 163] on div "D2A243ZJFPY" at bounding box center [237, 171] width 219 height 19
type input "Model 3 Air Intake Vent Cover (2021 onwards (snap in))"
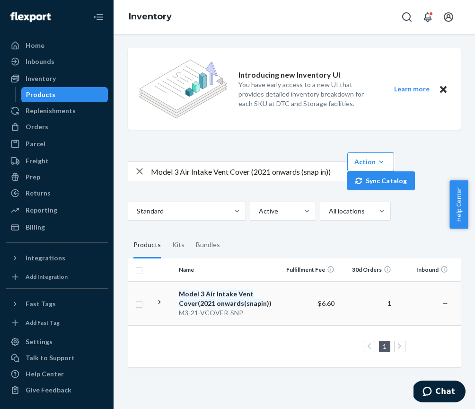
click at [217, 300] on em "onwards" at bounding box center [230, 303] width 27 height 8
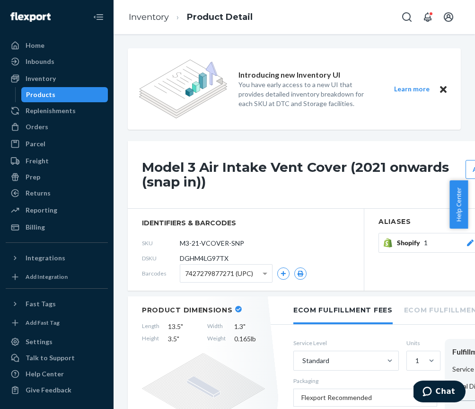
click at [213, 259] on span "DGHM4LG97TX" at bounding box center [204, 258] width 49 height 9
click at [217, 258] on span "DGHM4LG97TX" at bounding box center [204, 258] width 49 height 9
click at [228, 259] on div "DSKU DGHM4LG97TX" at bounding box center [246, 258] width 208 height 15
drag, startPoint x: 231, startPoint y: 258, endPoint x: 179, endPoint y: 257, distance: 52.1
click at [179, 256] on div "DSKU DGHM4LG97TX" at bounding box center [246, 258] width 208 height 15
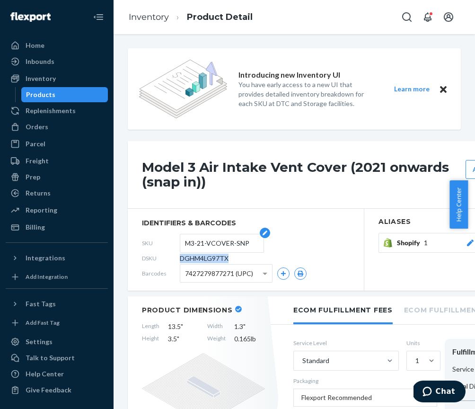
click at [190, 243] on input "M3-21-VCOVER-SNP" at bounding box center [222, 243] width 74 height 18
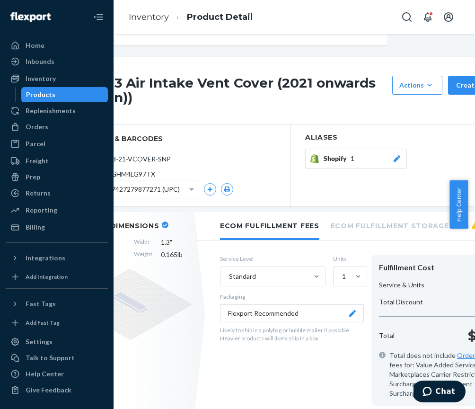
scroll to position [84, 0]
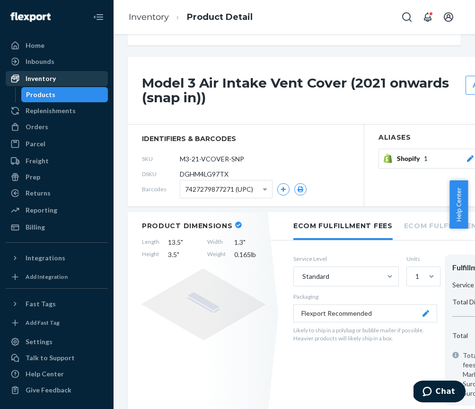
click at [44, 84] on div "Inventory" at bounding box center [57, 78] width 100 height 13
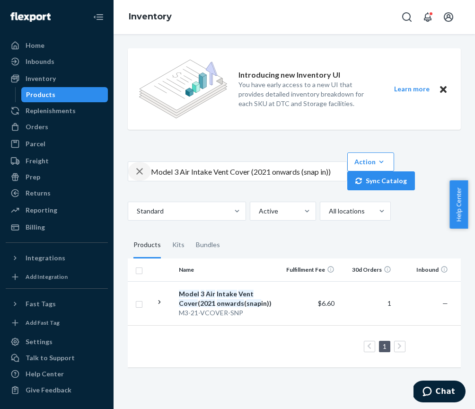
click at [144, 172] on icon "button" at bounding box center [139, 171] width 11 height 19
click at [157, 174] on input "text" at bounding box center [249, 171] width 196 height 19
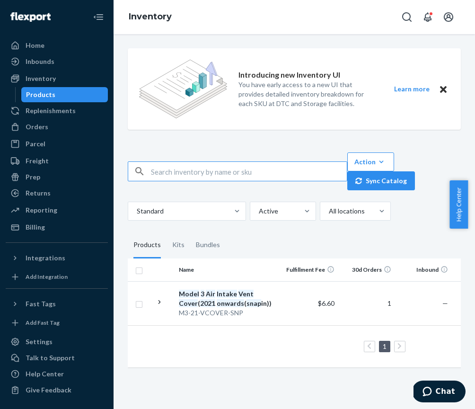
paste input "DFMS9XJTFXR"
type input "DFMS9XJTFXR"
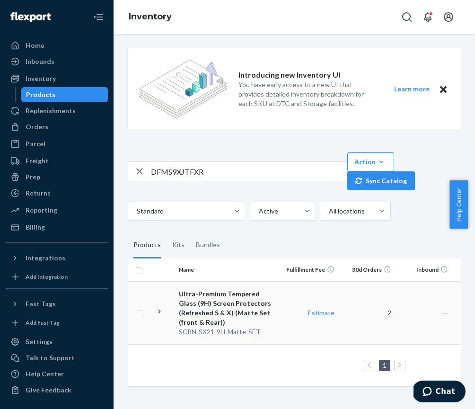
click at [201, 304] on div "Ultra-Premium Tempered Glass (9H) Screen Protectors (Refreshed S & X) (Matte Se…" at bounding box center [228, 308] width 99 height 38
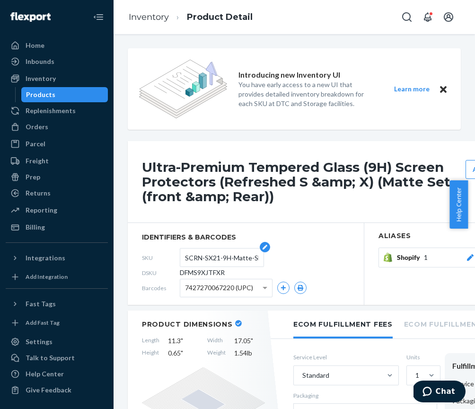
click at [196, 257] on input "SCRN-SX21-9H-Matte-SET" at bounding box center [222, 258] width 74 height 18
click at [197, 273] on span "DFMS9XJTFXR" at bounding box center [202, 272] width 45 height 9
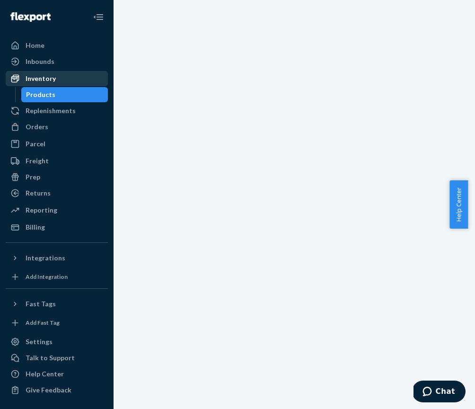
click at [26, 78] on div "Inventory" at bounding box center [41, 78] width 30 height 9
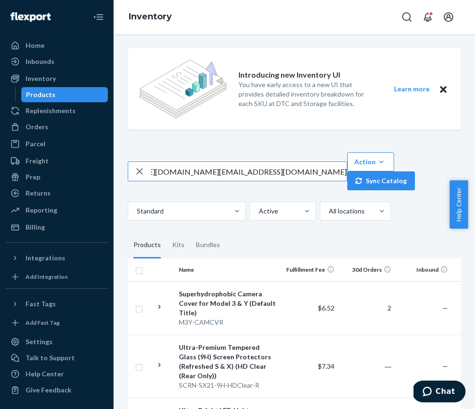
scroll to position [0, 715]
type input "[URL][DOMAIN_NAME][DOMAIN_NAME][EMAIL_ADDRESS][DOMAIN_NAME]"
click at [144, 171] on icon "button" at bounding box center [139, 171] width 11 height 19
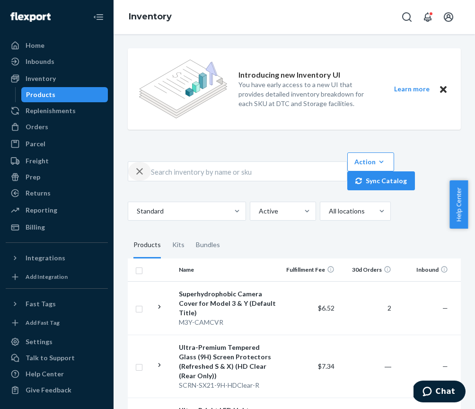
scroll to position [0, 0]
click at [177, 172] on input "text" at bounding box center [249, 171] width 196 height 19
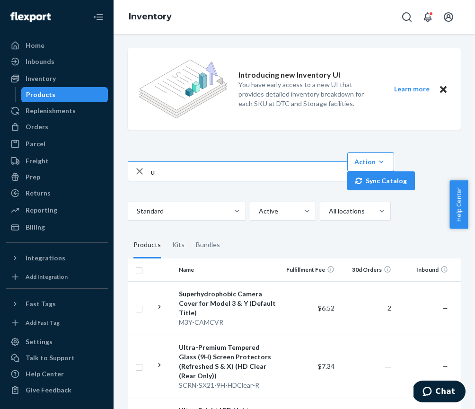
paste input "ltra-Premium Tempered Glass (9H) Screen Protectors (Refreshed S &amp; X) (Matte…"
type input "ultra-Premium Tempered Glass (9H) Screen Protectors (Refreshed S &amp; X) (Matt…"
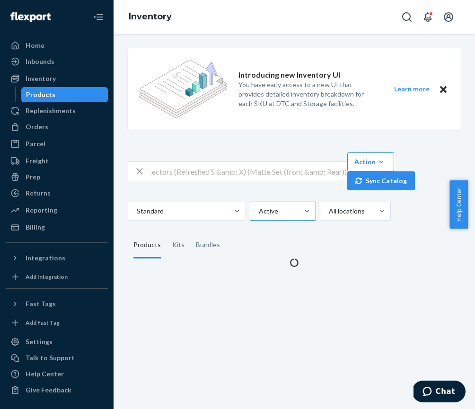
scroll to position [0, 0]
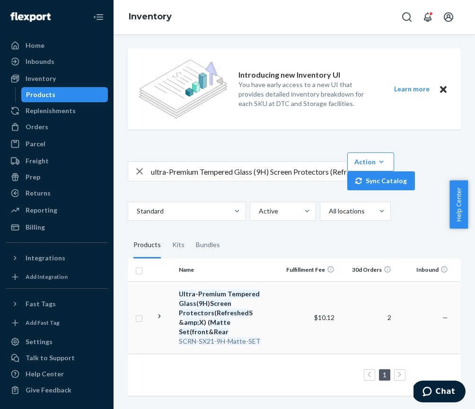
click at [237, 309] on div "Ultra - Premium Tempered Glass ( 9H ) Screen Protectors ( Refreshed S & amp ; X…" at bounding box center [228, 312] width 99 height 47
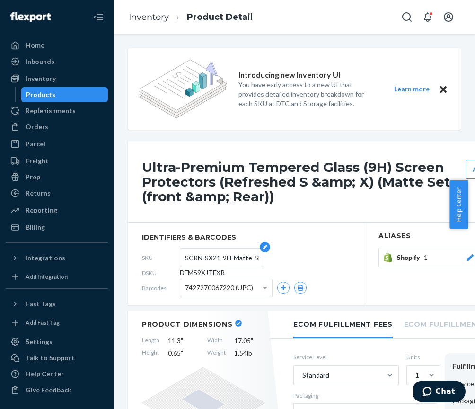
click at [202, 258] on input "SCRN-SX21-9H-Matte-SET" at bounding box center [222, 258] width 74 height 18
click at [43, 96] on div "Products" at bounding box center [40, 94] width 29 height 9
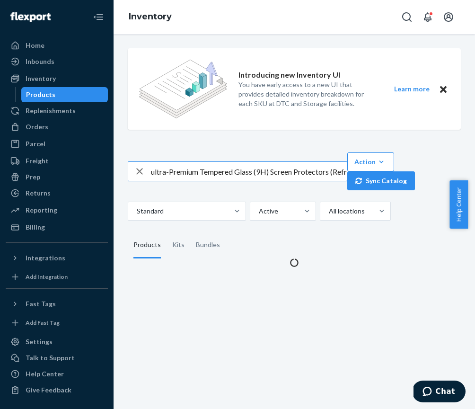
scroll to position [0, 162]
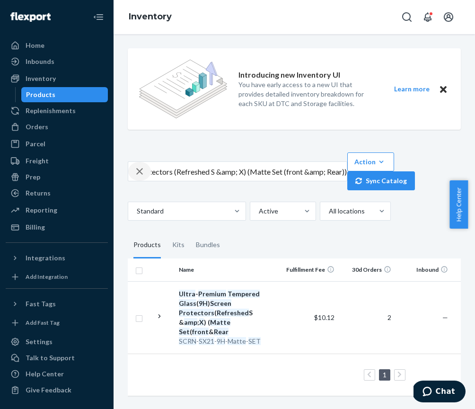
click at [142, 174] on icon "button" at bounding box center [139, 171] width 11 height 19
click at [158, 175] on input "text" at bounding box center [249, 171] width 196 height 19
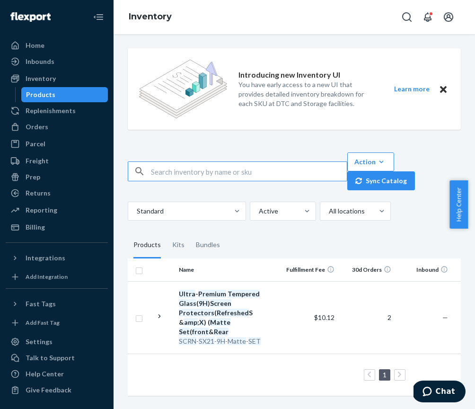
paste input "DV279ZTCD7T"
type input "DV279ZTCD7T"
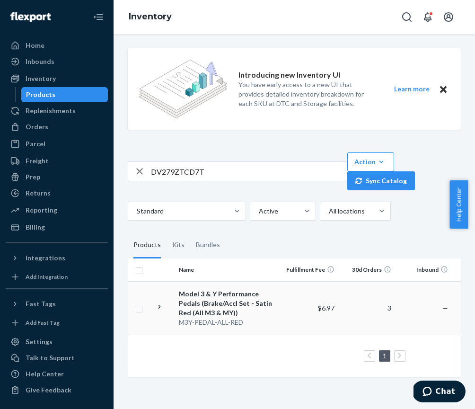
click at [186, 324] on div "M3Y-PEDAL-ALL-RED" at bounding box center [228, 322] width 99 height 9
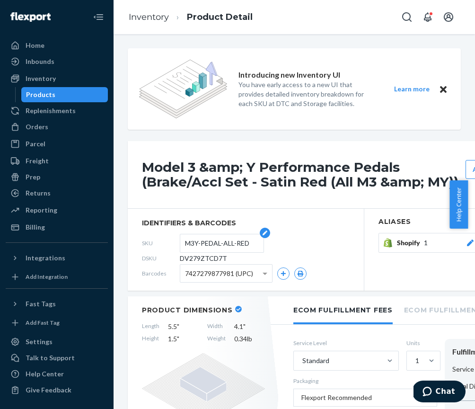
click at [183, 244] on form "M3Y-PEDAL-ALL-RED" at bounding box center [222, 243] width 84 height 19
click at [186, 244] on input "M3Y-PEDAL-ALL-RED" at bounding box center [222, 243] width 74 height 18
drag, startPoint x: 187, startPoint y: 244, endPoint x: 262, endPoint y: 246, distance: 75.3
click at [262, 246] on div "SKU M3Y-PEDAL-ALL-RED" at bounding box center [246, 243] width 208 height 15
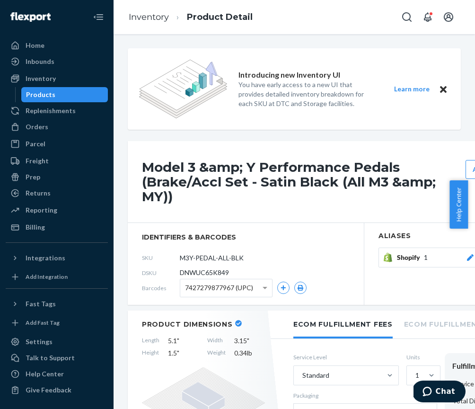
click at [53, 92] on div "Products" at bounding box center [64, 94] width 85 height 13
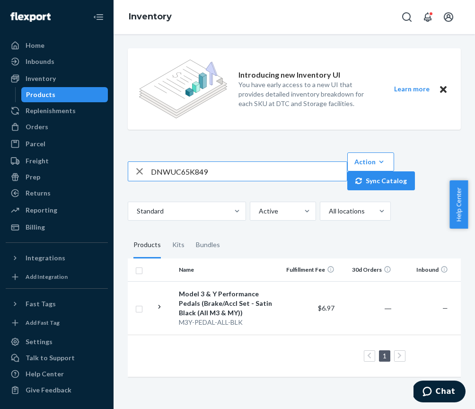
click at [144, 171] on icon "button" at bounding box center [139, 171] width 11 height 19
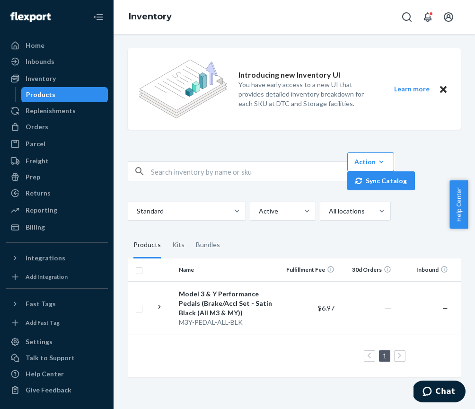
click at [155, 171] on input "text" at bounding box center [249, 171] width 196 height 19
paste input "D63G7DNZGG9"
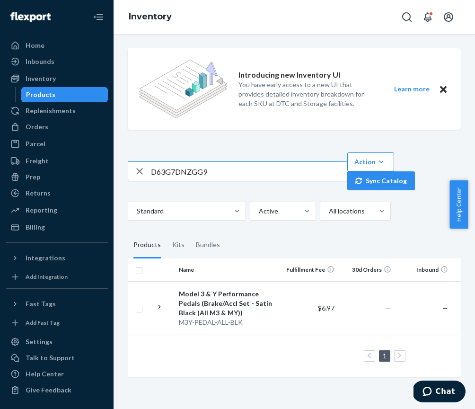
type input "D63G7DNZGG9"
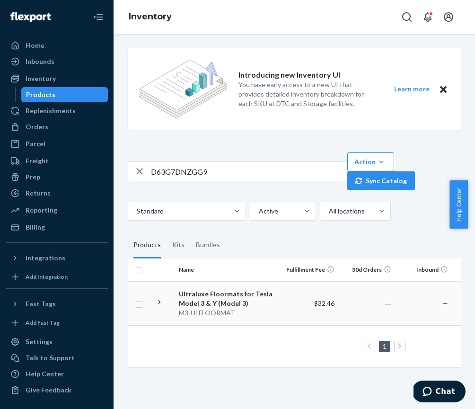
click at [223, 294] on div "Ultraluxe Floormats for Tesla Model 3 & Y (Model 3)" at bounding box center [228, 298] width 99 height 19
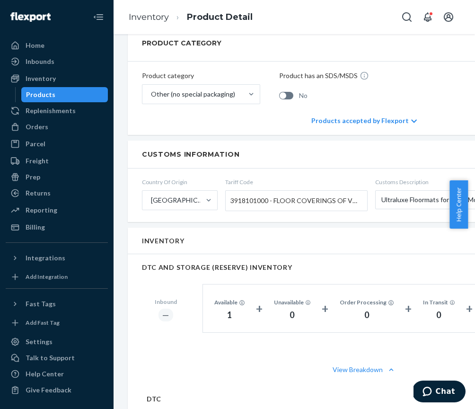
scroll to position [596, 0]
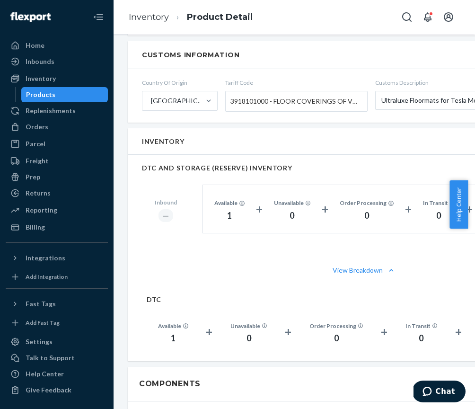
click at [53, 97] on div "Products" at bounding box center [64, 94] width 85 height 13
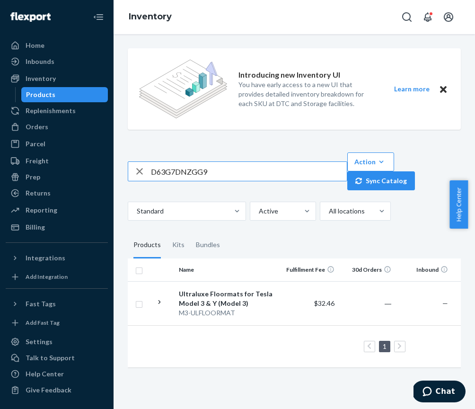
click at [142, 169] on icon "button" at bounding box center [139, 171] width 11 height 19
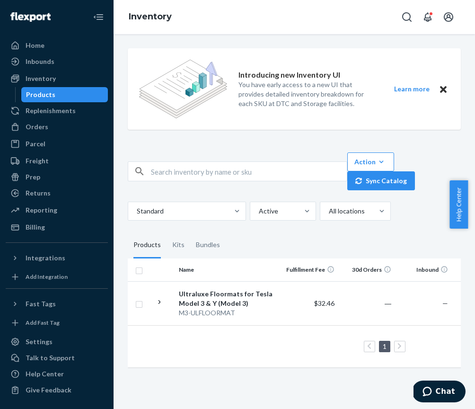
click at [233, 173] on input "text" at bounding box center [249, 171] width 196 height 19
paste input "D84VTN28TD5"
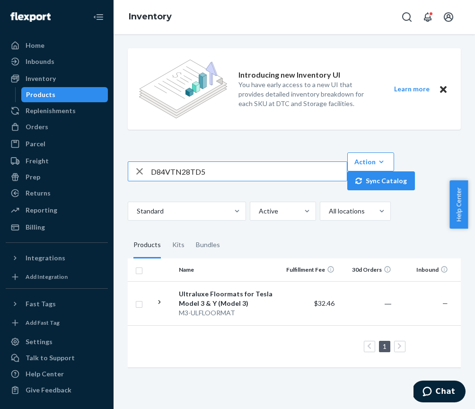
type input "D84VTN28TD5"
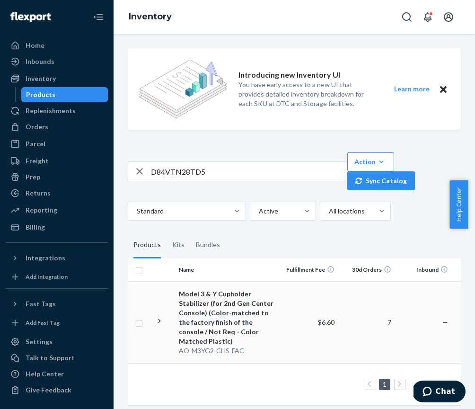
click at [191, 325] on div "Model 3 & Y Cupholder Stabilizer (for 2nd Gen Center Console) (Color-matched to…" at bounding box center [228, 317] width 99 height 57
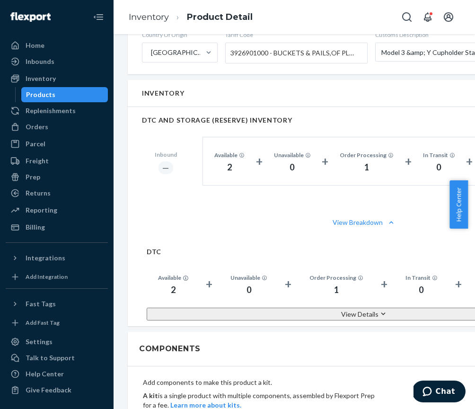
scroll to position [705, 0]
